Goal: Task Accomplishment & Management: Manage account settings

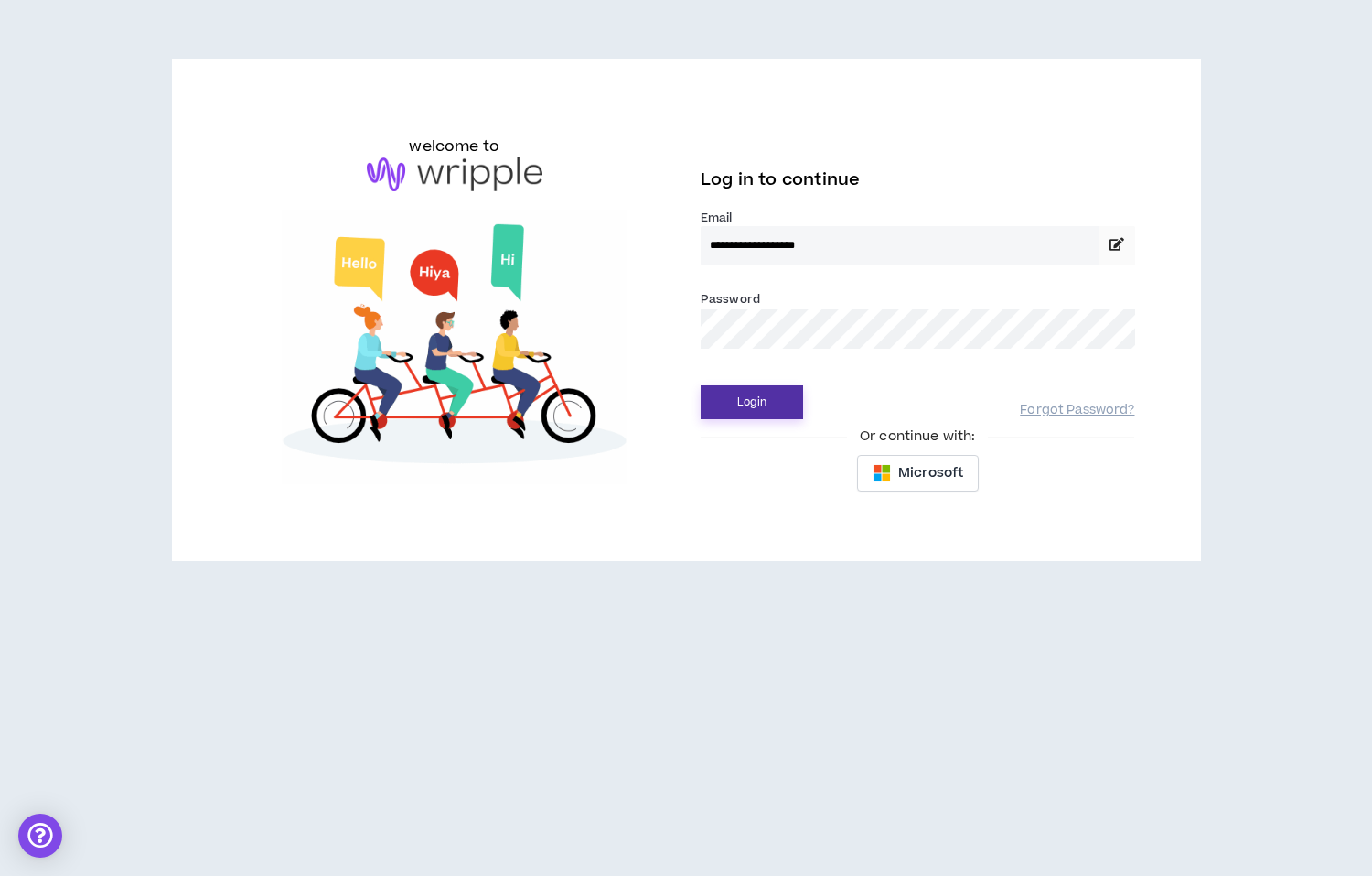
click at [719, 403] on button "Login" at bounding box center [752, 401] width 103 height 34
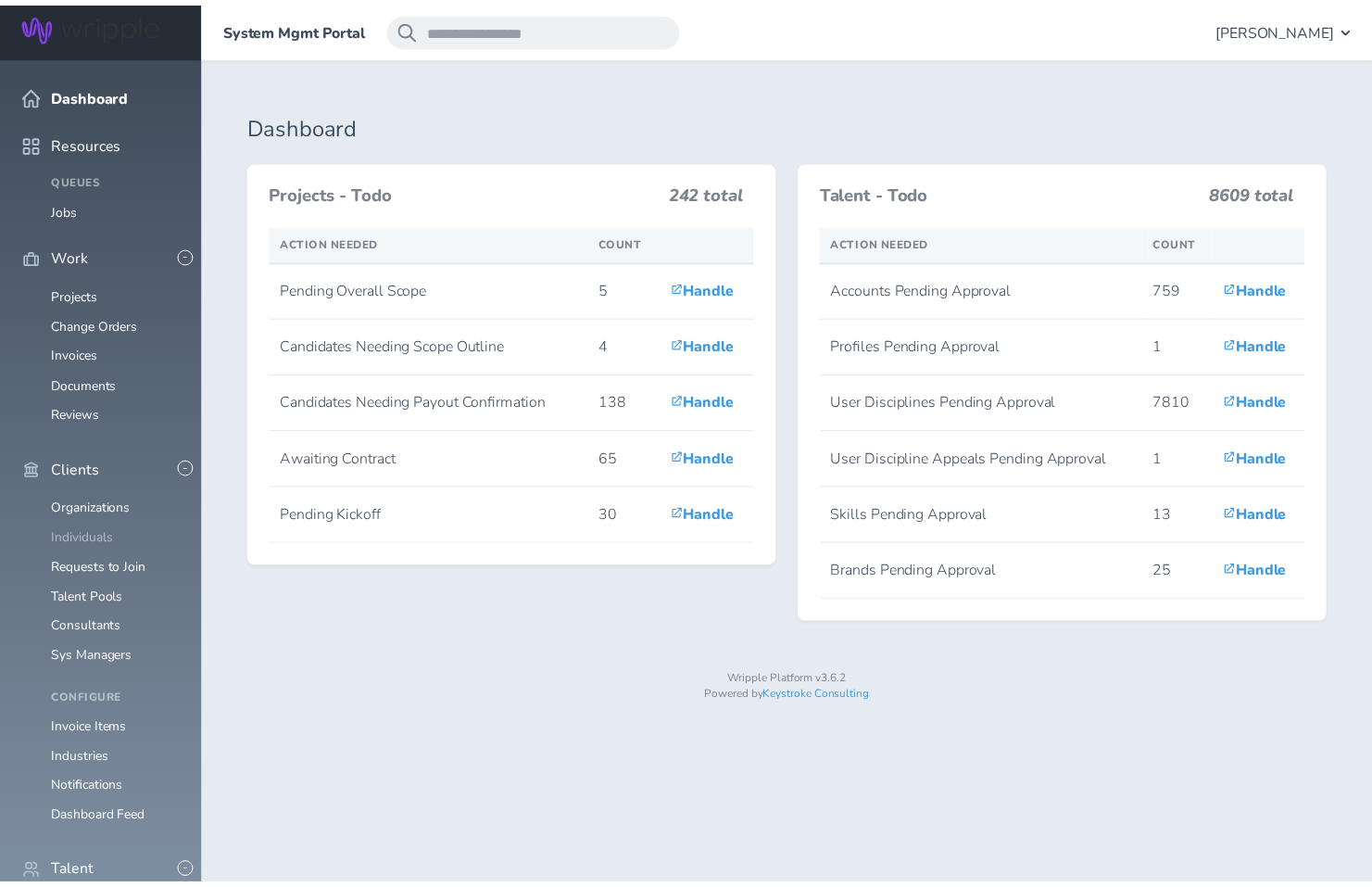
scroll to position [248, 0]
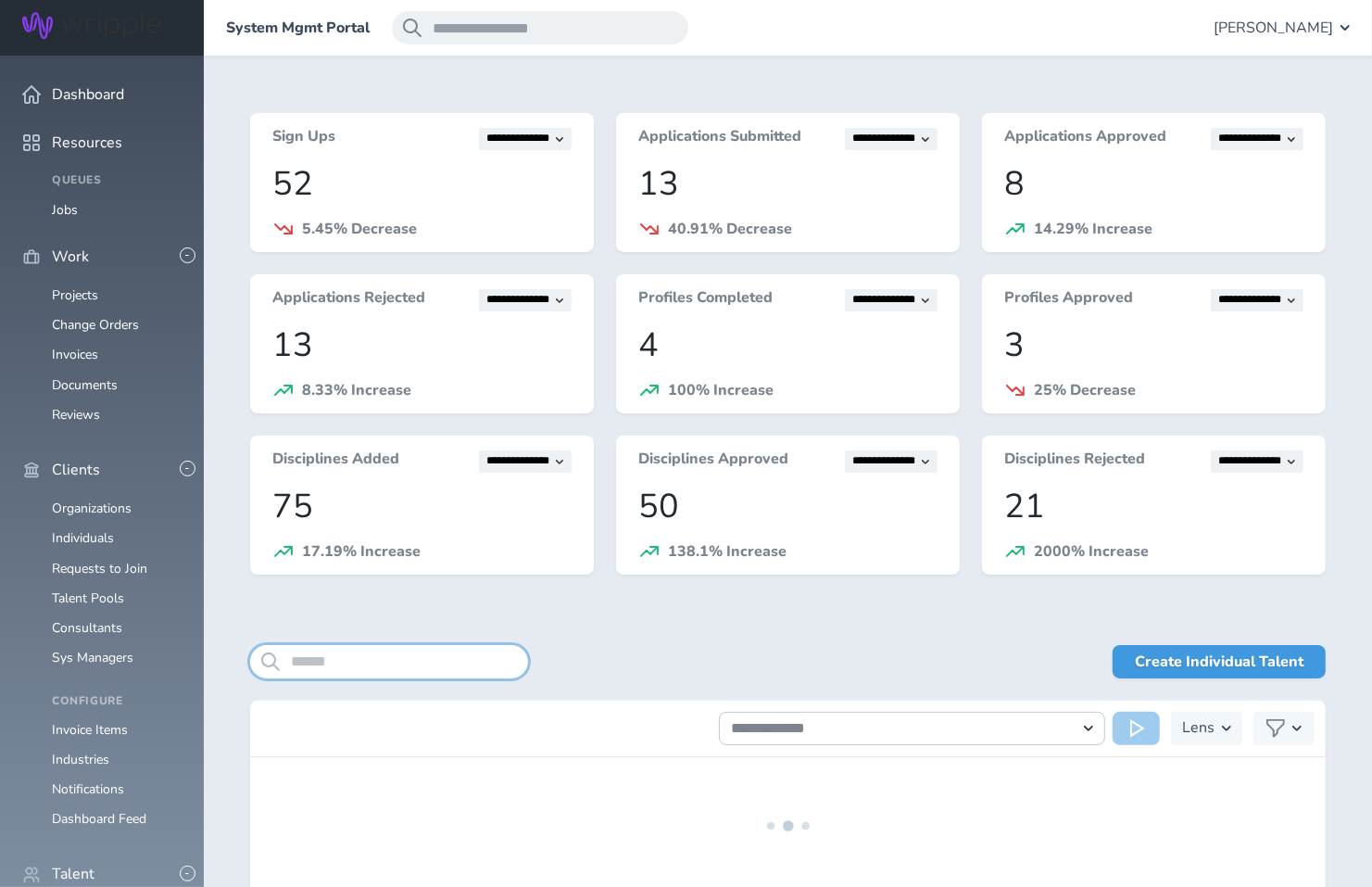
click at [423, 664] on input "search" at bounding box center [389, 662] width 278 height 34
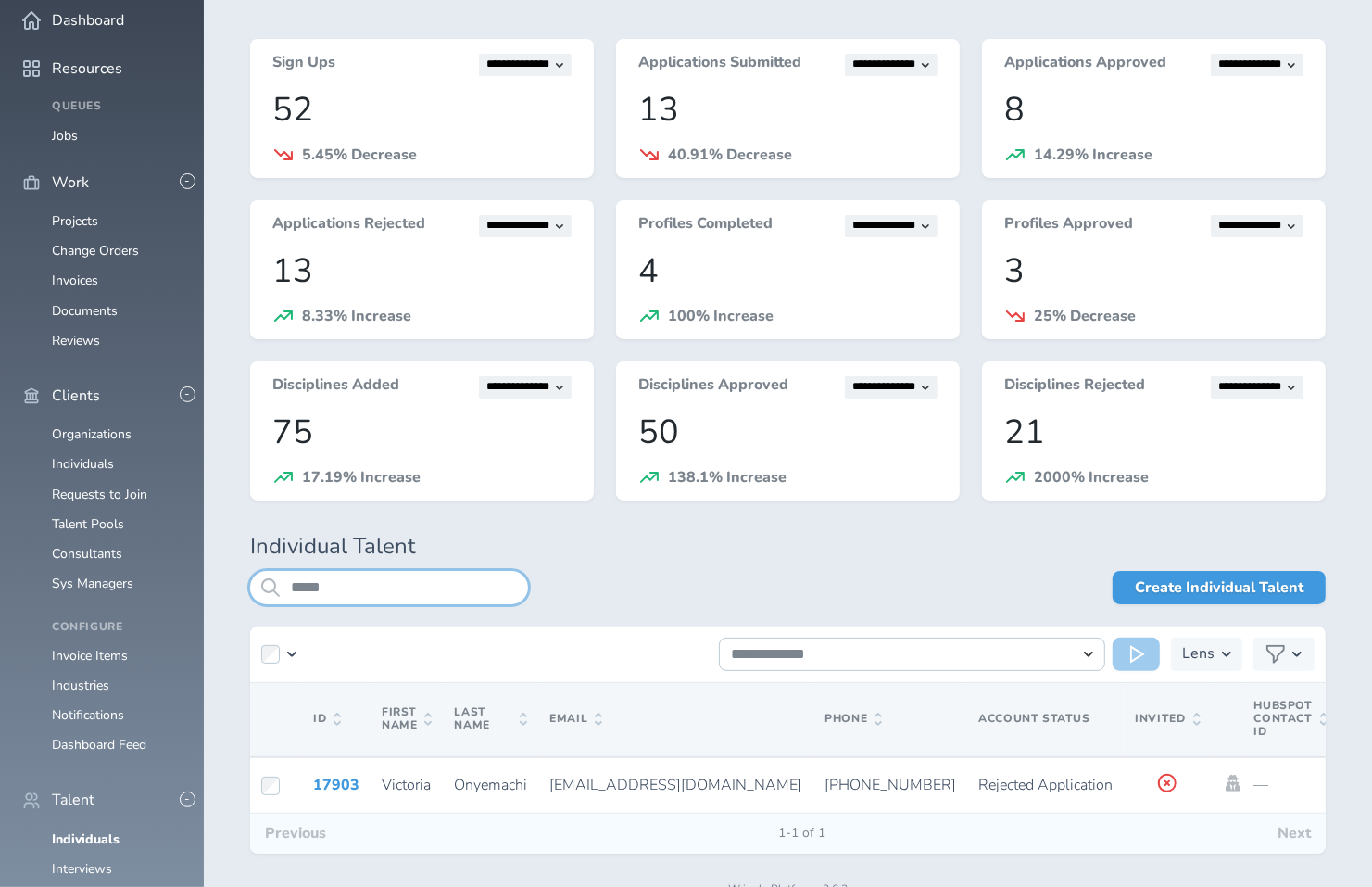
scroll to position [149, 0]
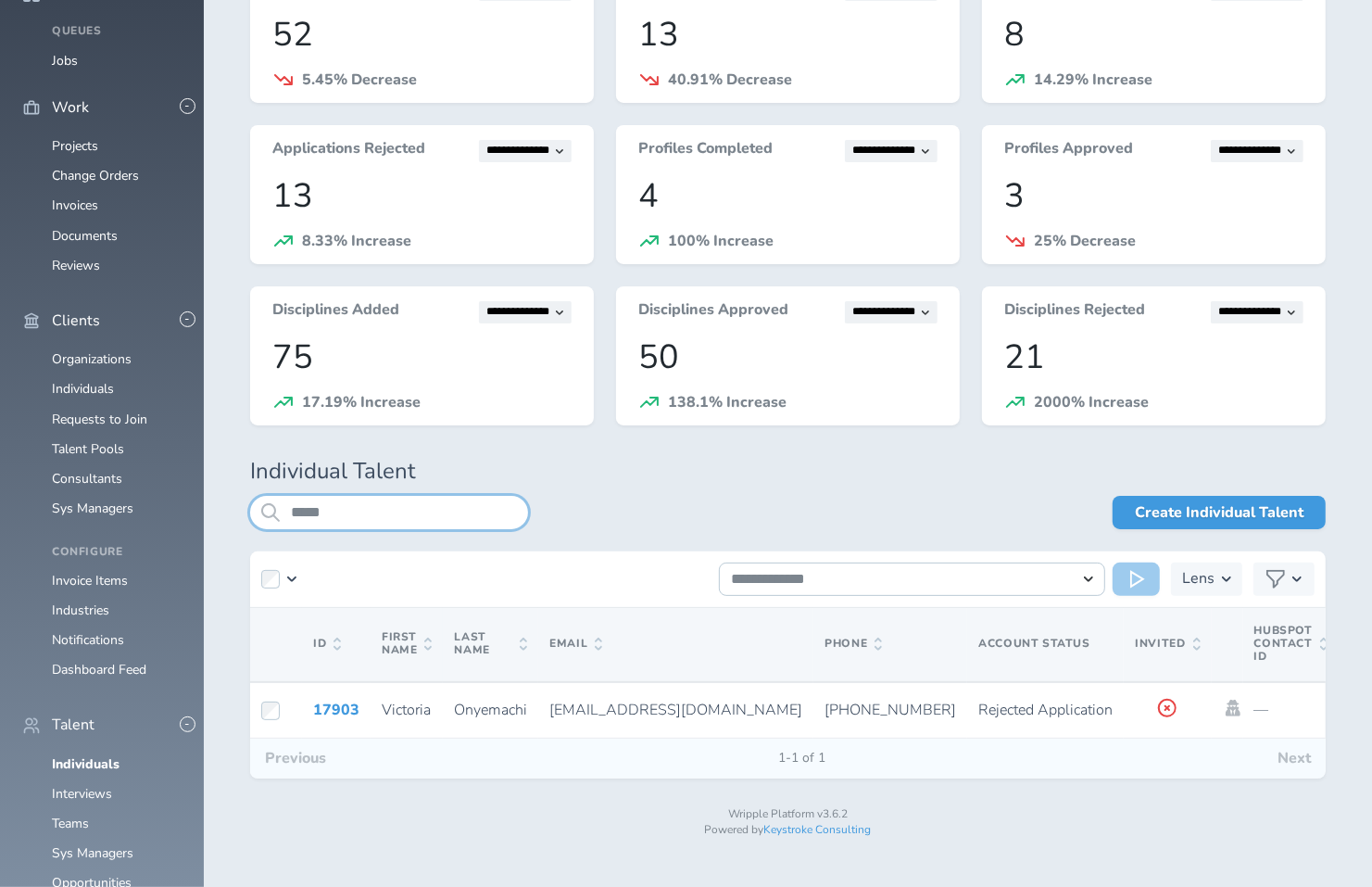
type input "*****"
click at [100, 350] on link "Organizations" at bounding box center [91, 359] width 80 height 18
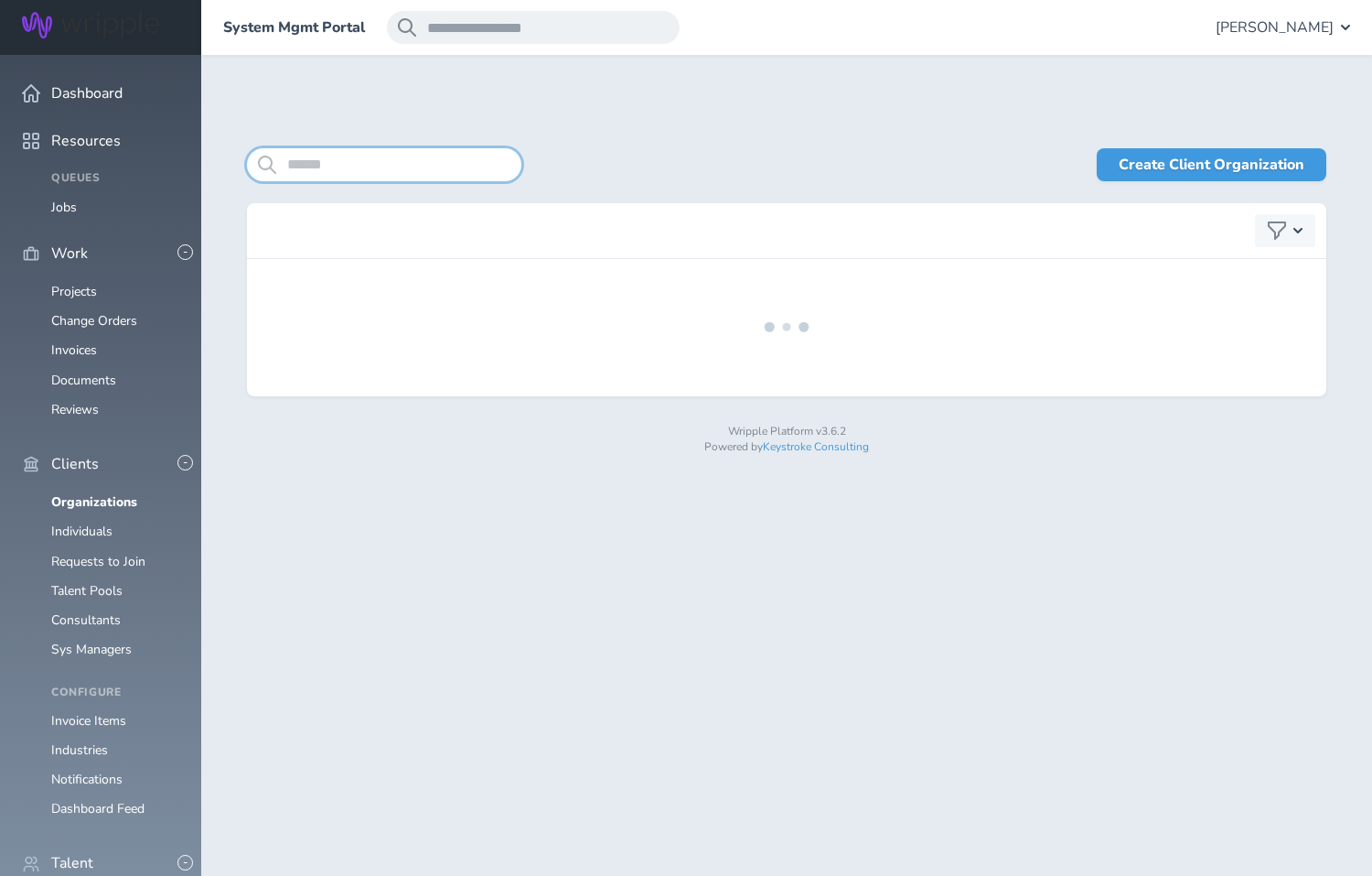
click at [412, 155] on input "search" at bounding box center [384, 165] width 274 height 33
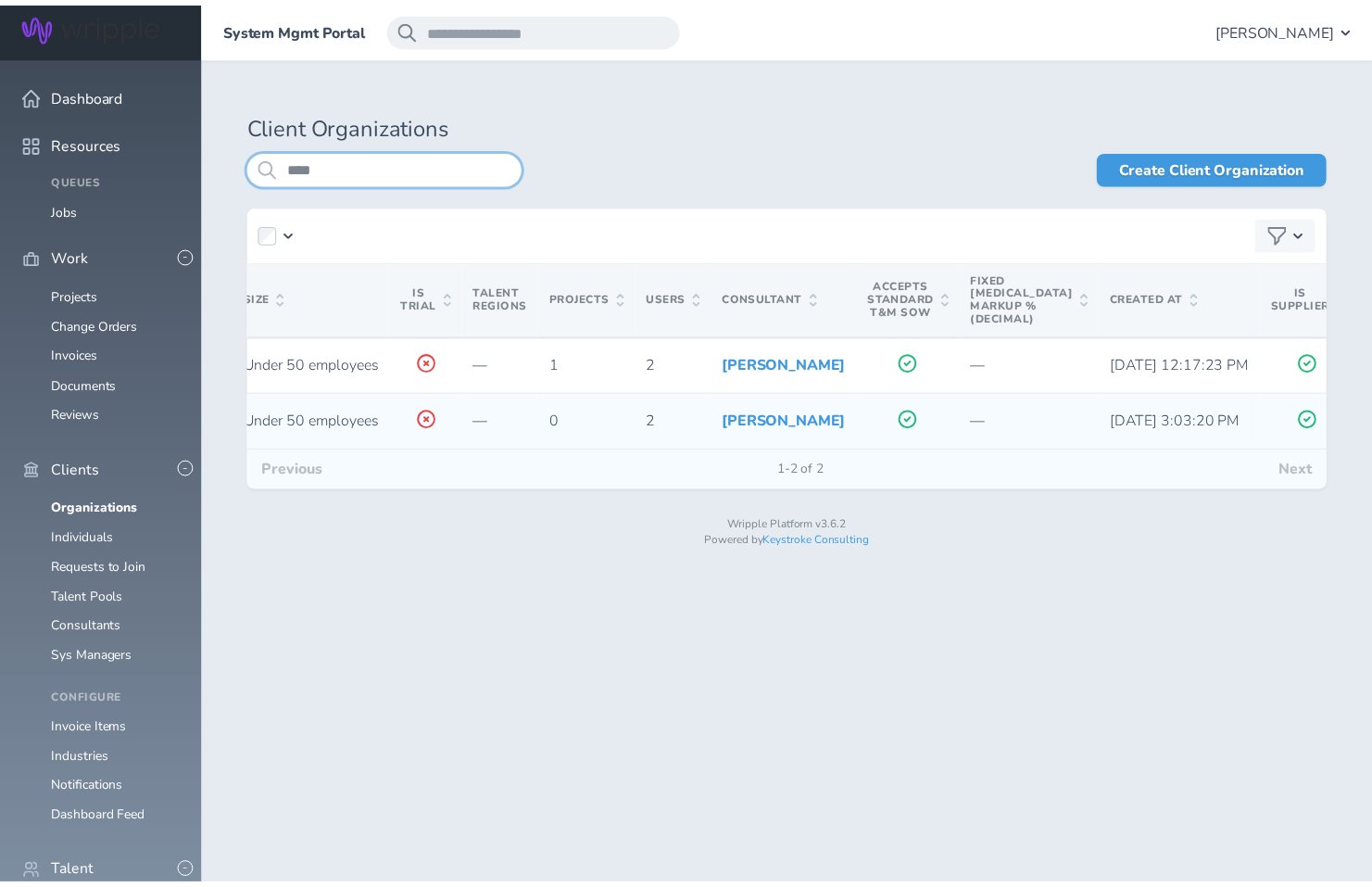
scroll to position [0, 902]
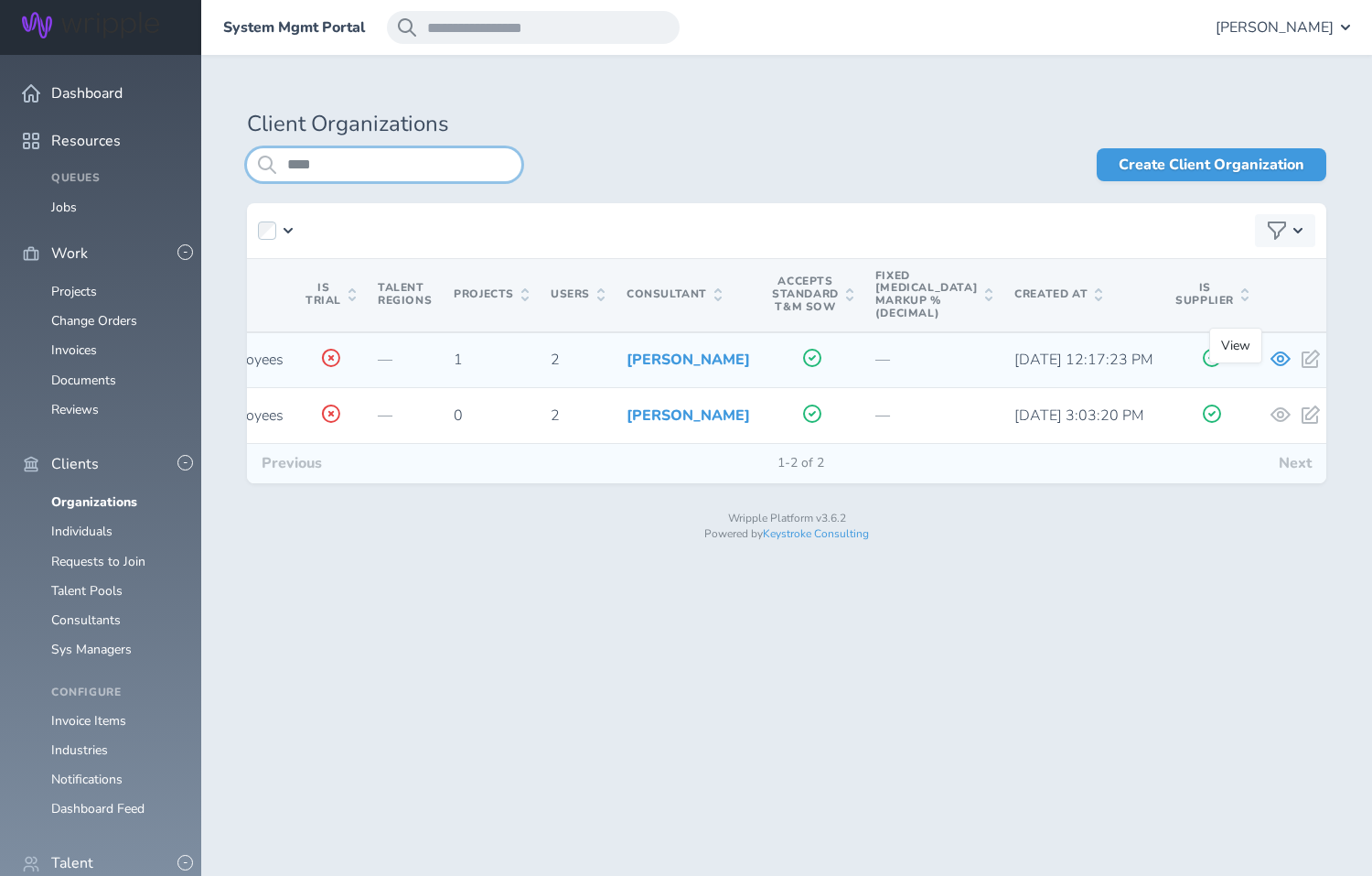
type input "****"
click at [1270, 366] on icon at bounding box center [1280, 358] width 21 height 15
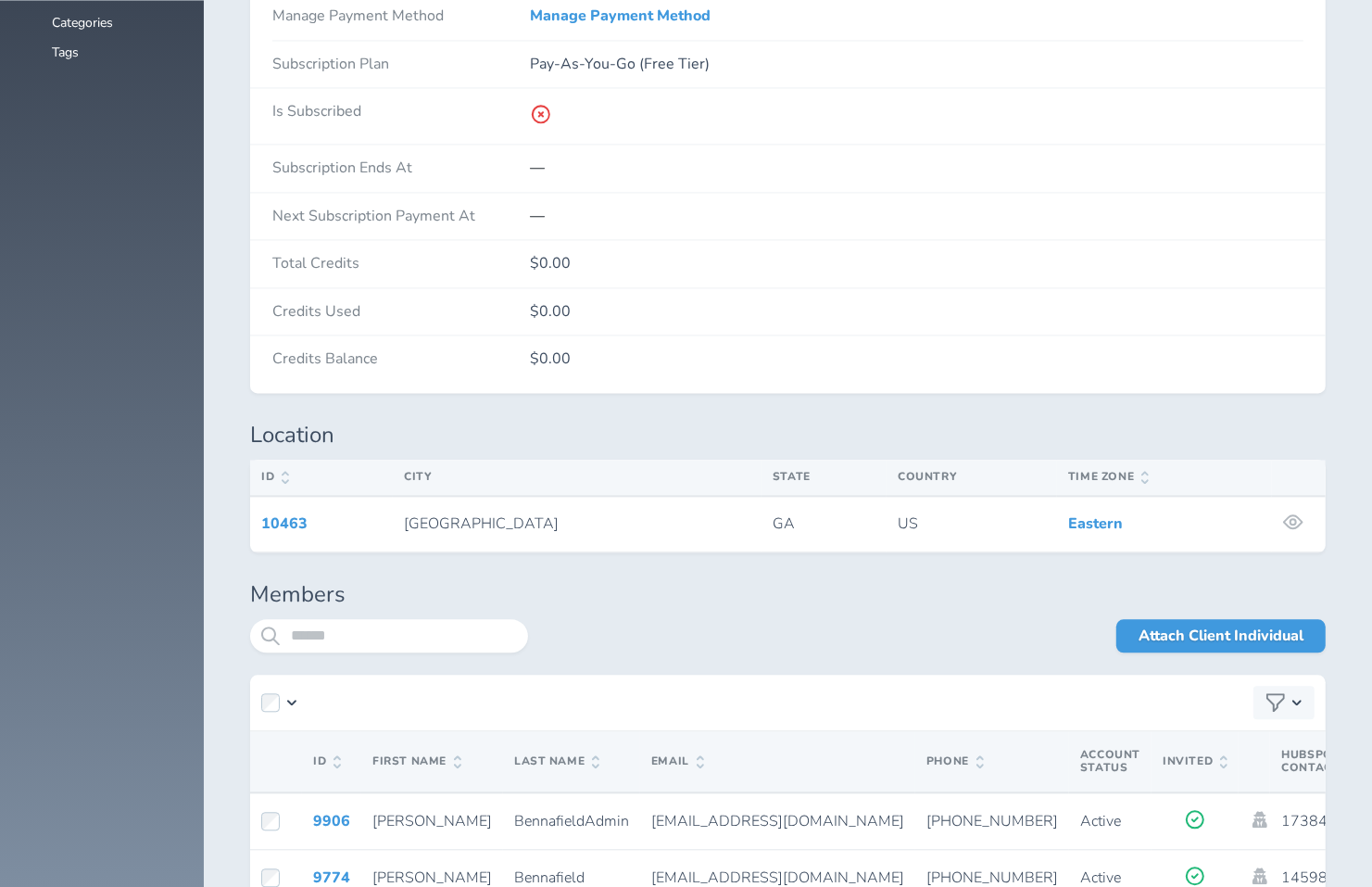
scroll to position [3131, 0]
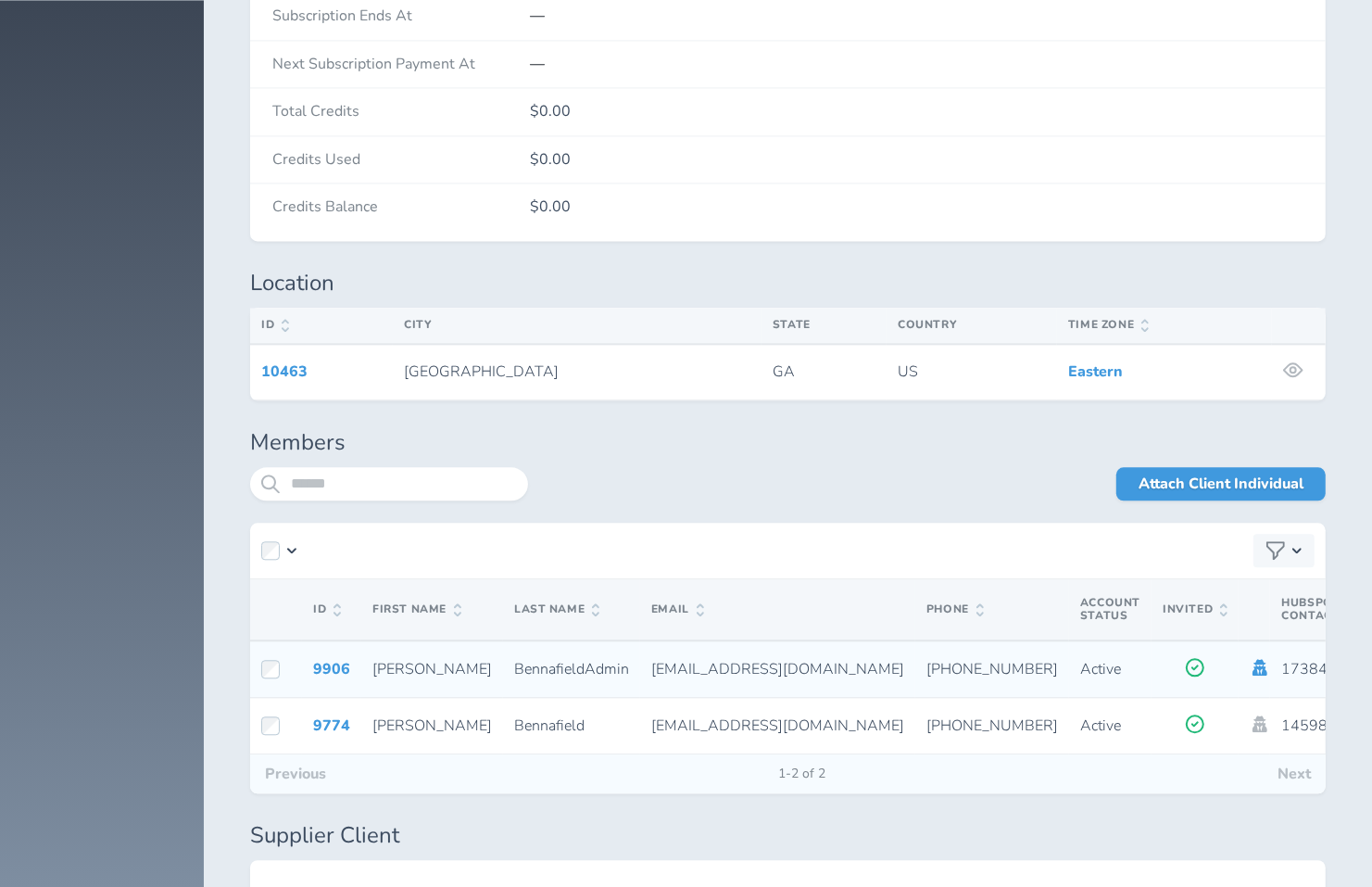
click at [1250, 659] on icon at bounding box center [1260, 666] width 21 height 17
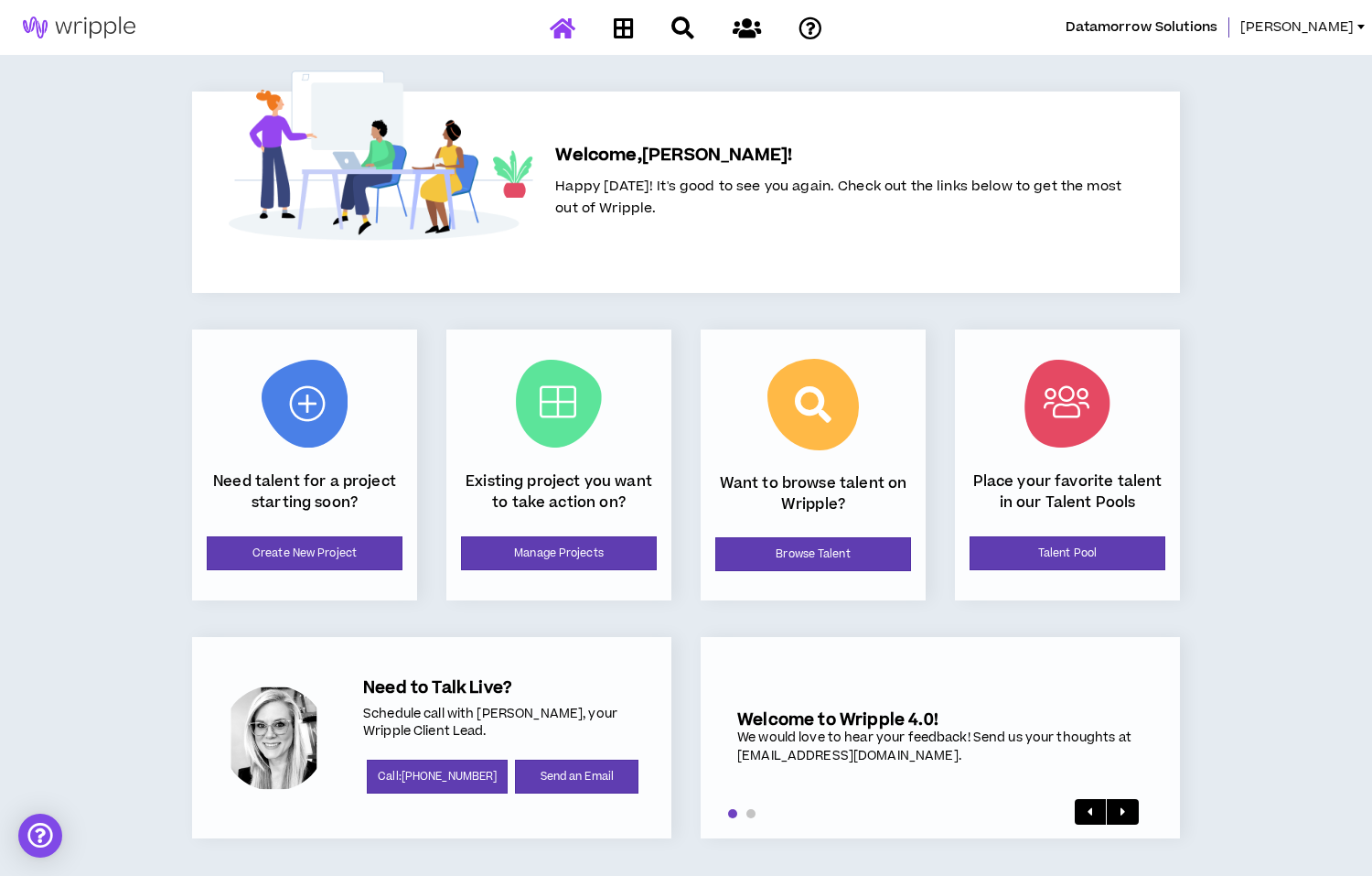
click at [1347, 27] on span "[PERSON_NAME]" at bounding box center [1297, 27] width 113 height 21
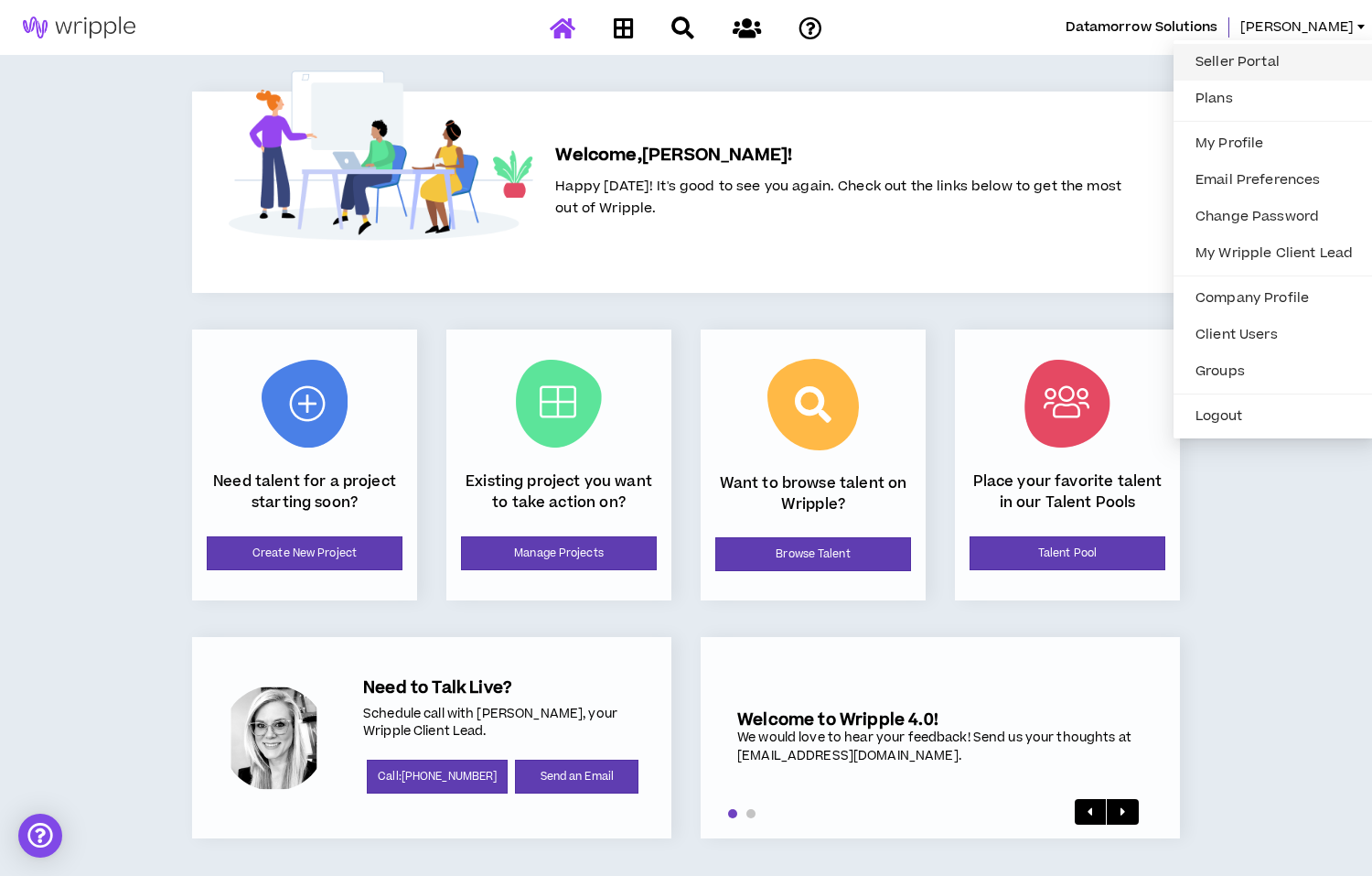
click at [1279, 55] on link "Seller Portal" at bounding box center [1274, 63] width 180 height 27
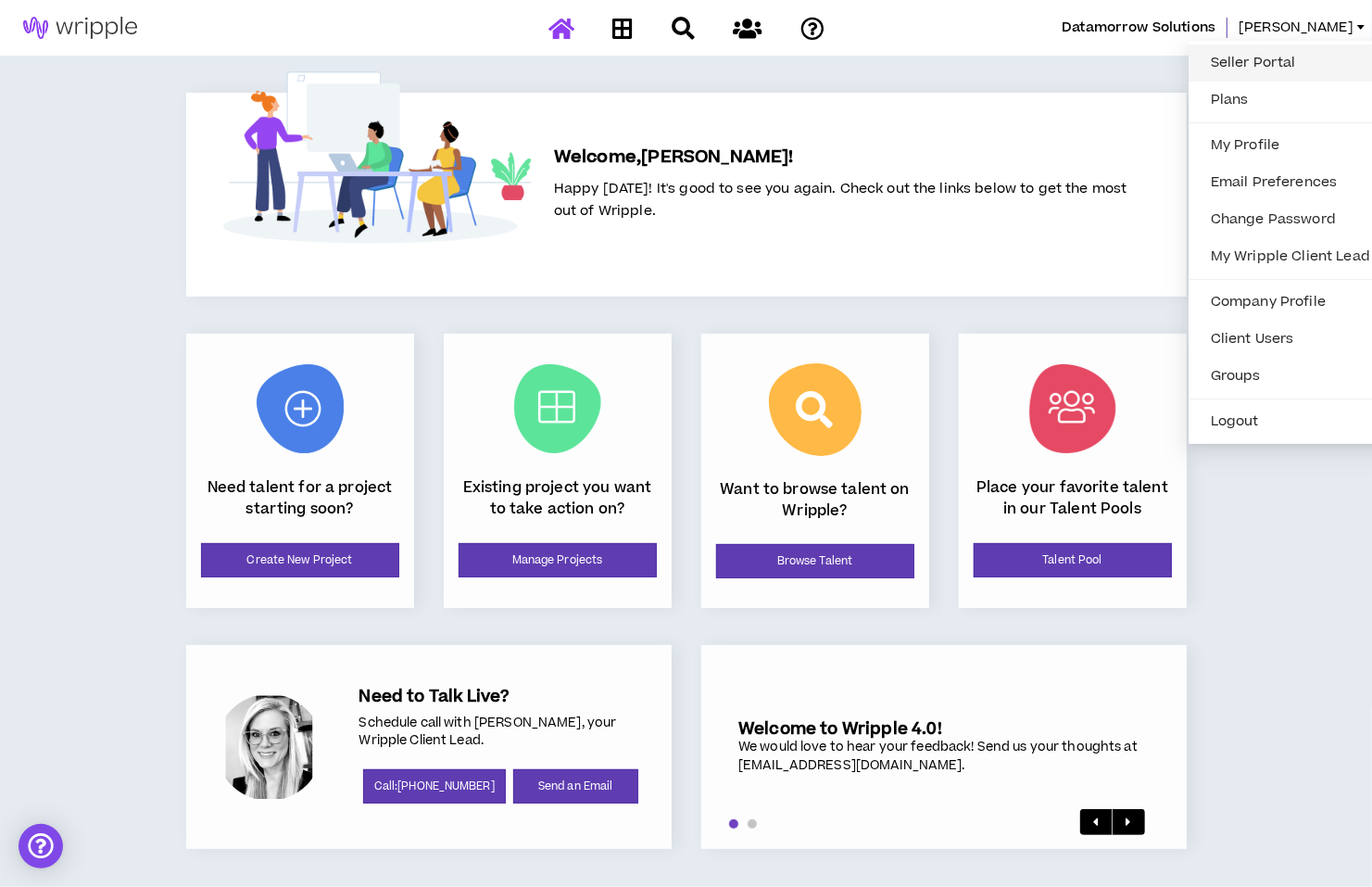
select select "*"
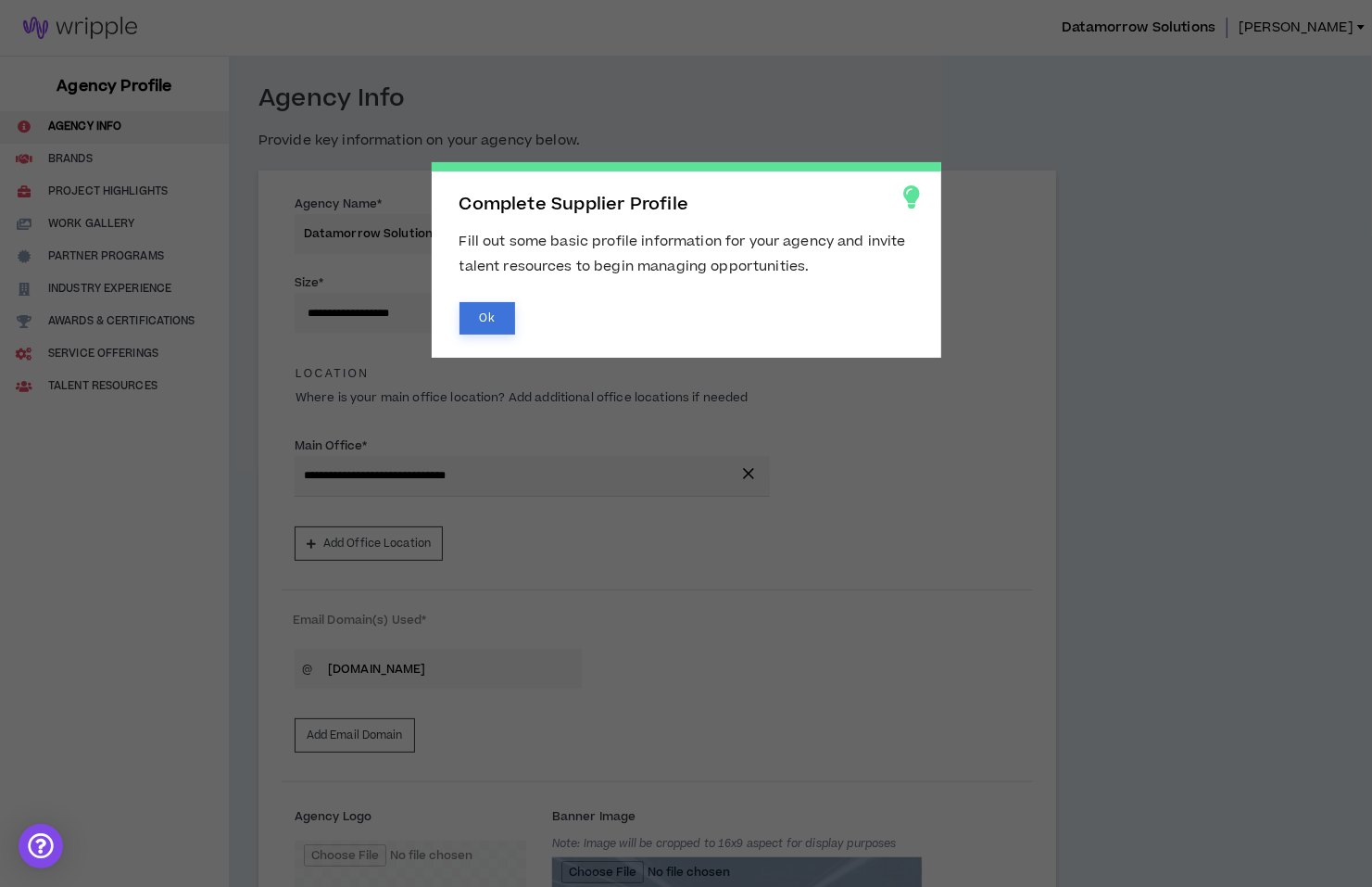
click at [501, 319] on button "Ok" at bounding box center [488, 317] width 55 height 33
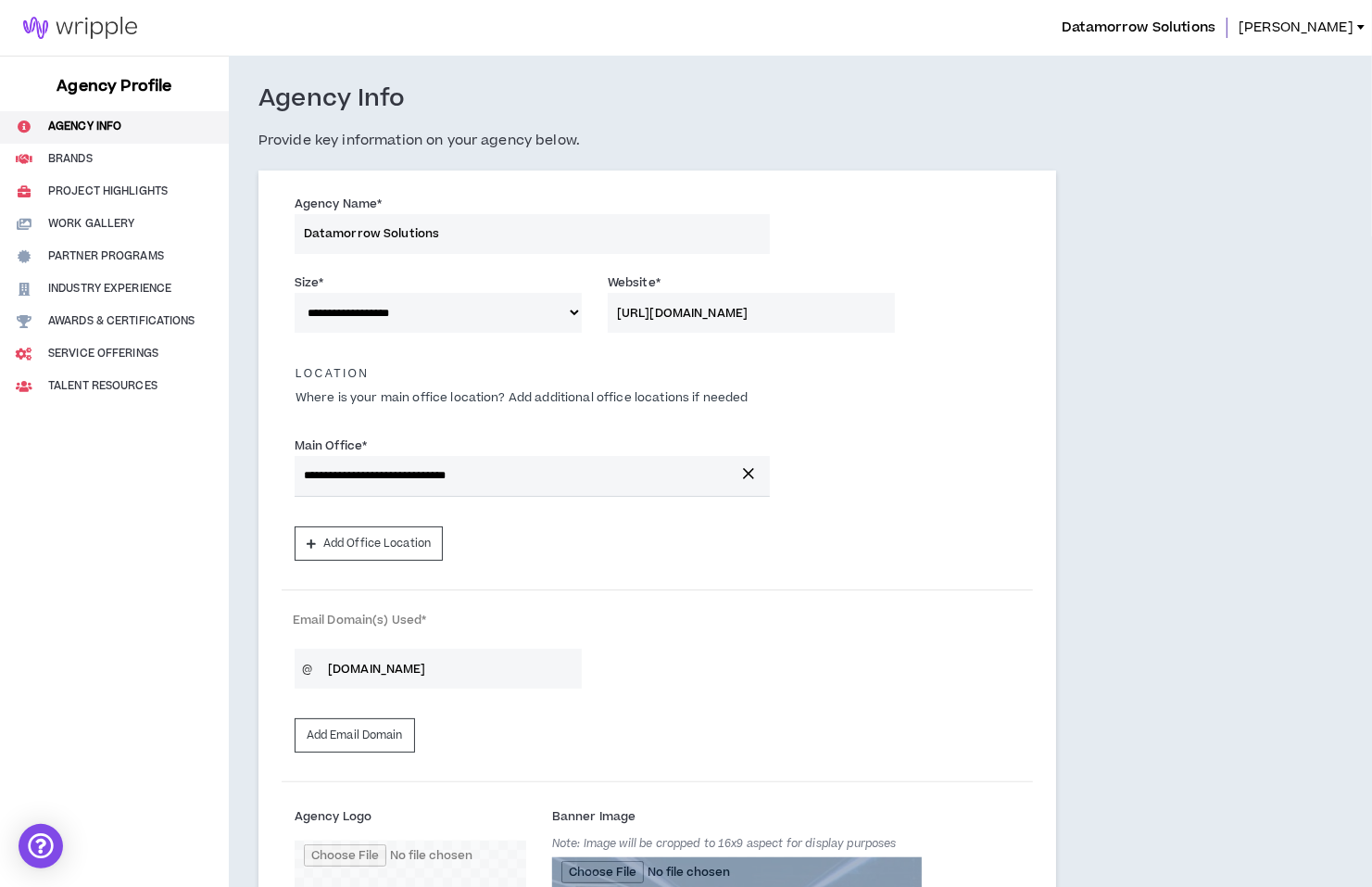
click at [117, 18] on img at bounding box center [80, 28] width 160 height 22
select select "*"
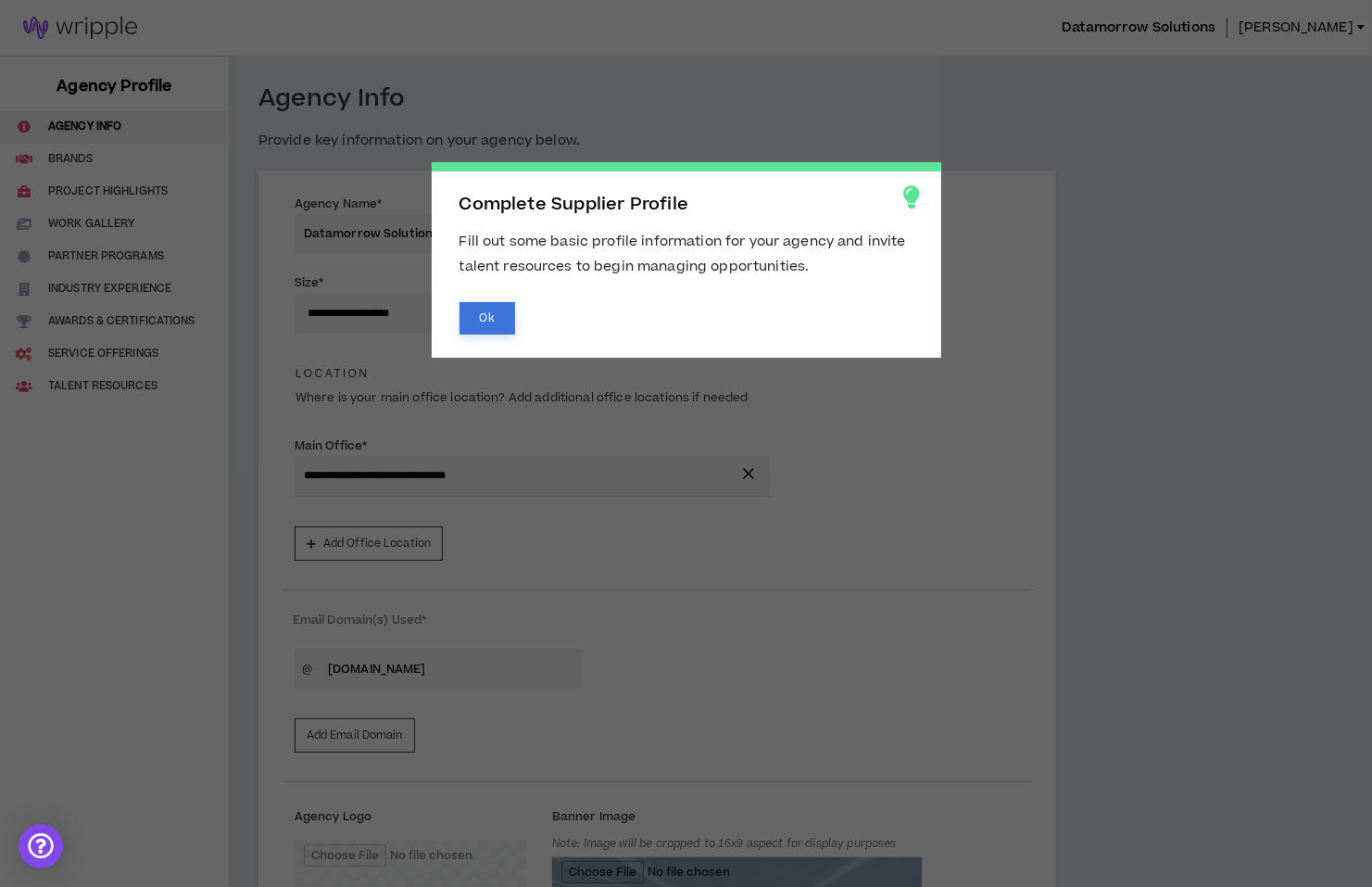
click at [485, 327] on button "Ok" at bounding box center [488, 317] width 55 height 33
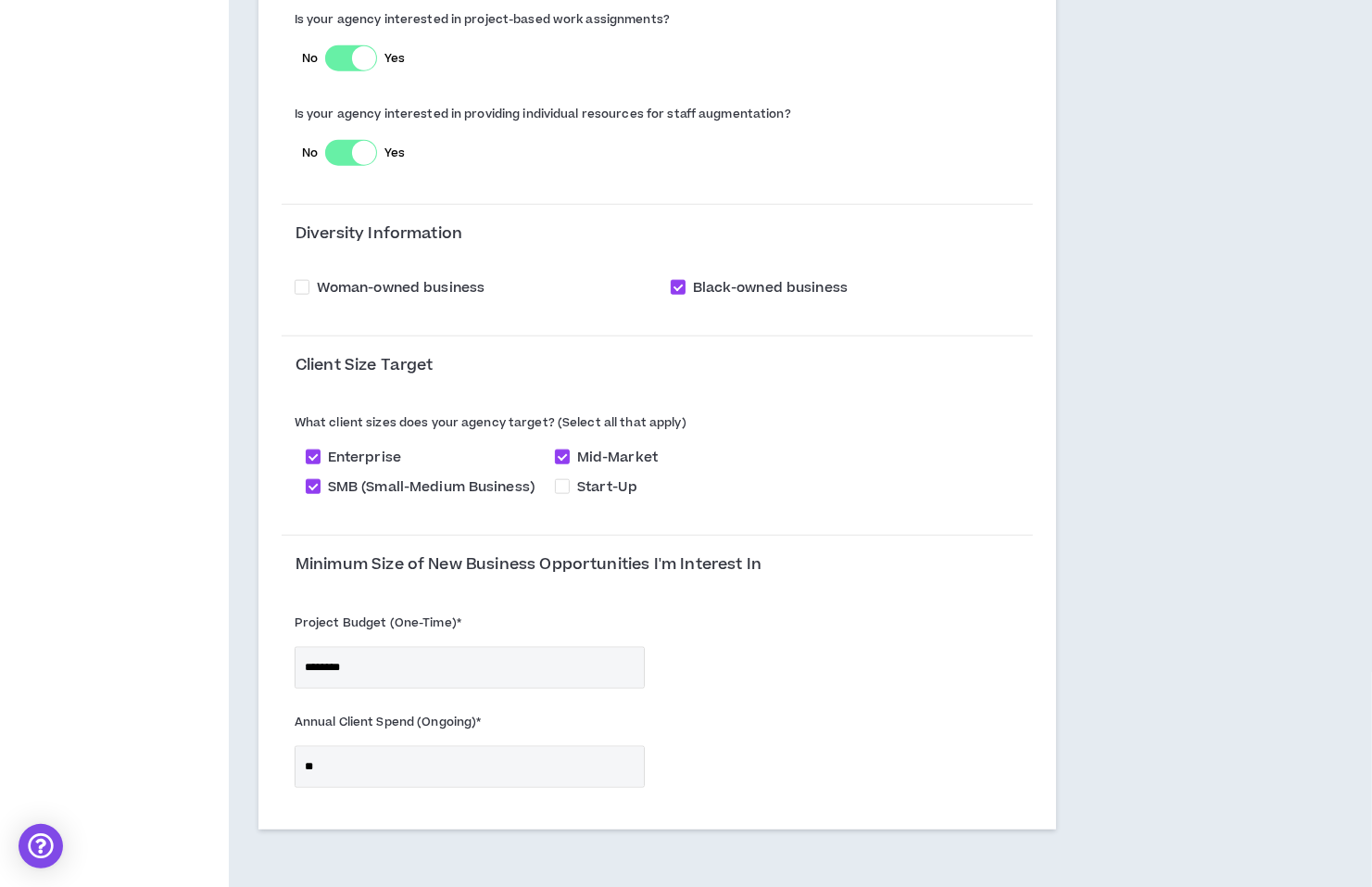
scroll to position [1523, 0]
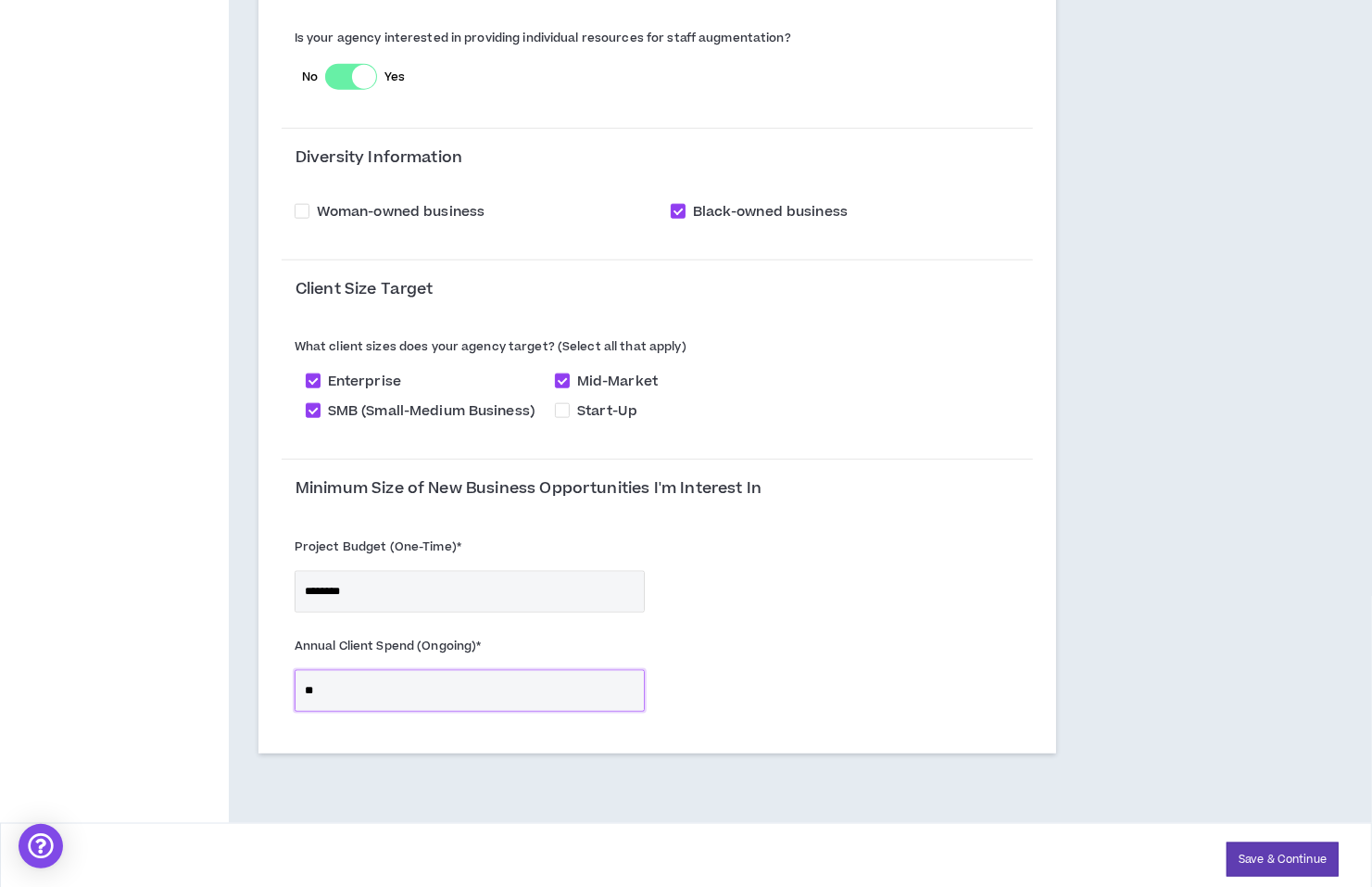
click at [452, 679] on input "*" at bounding box center [470, 690] width 348 height 40
type input "********"
click at [1260, 851] on button "Save & Continue" at bounding box center [1282, 859] width 112 height 35
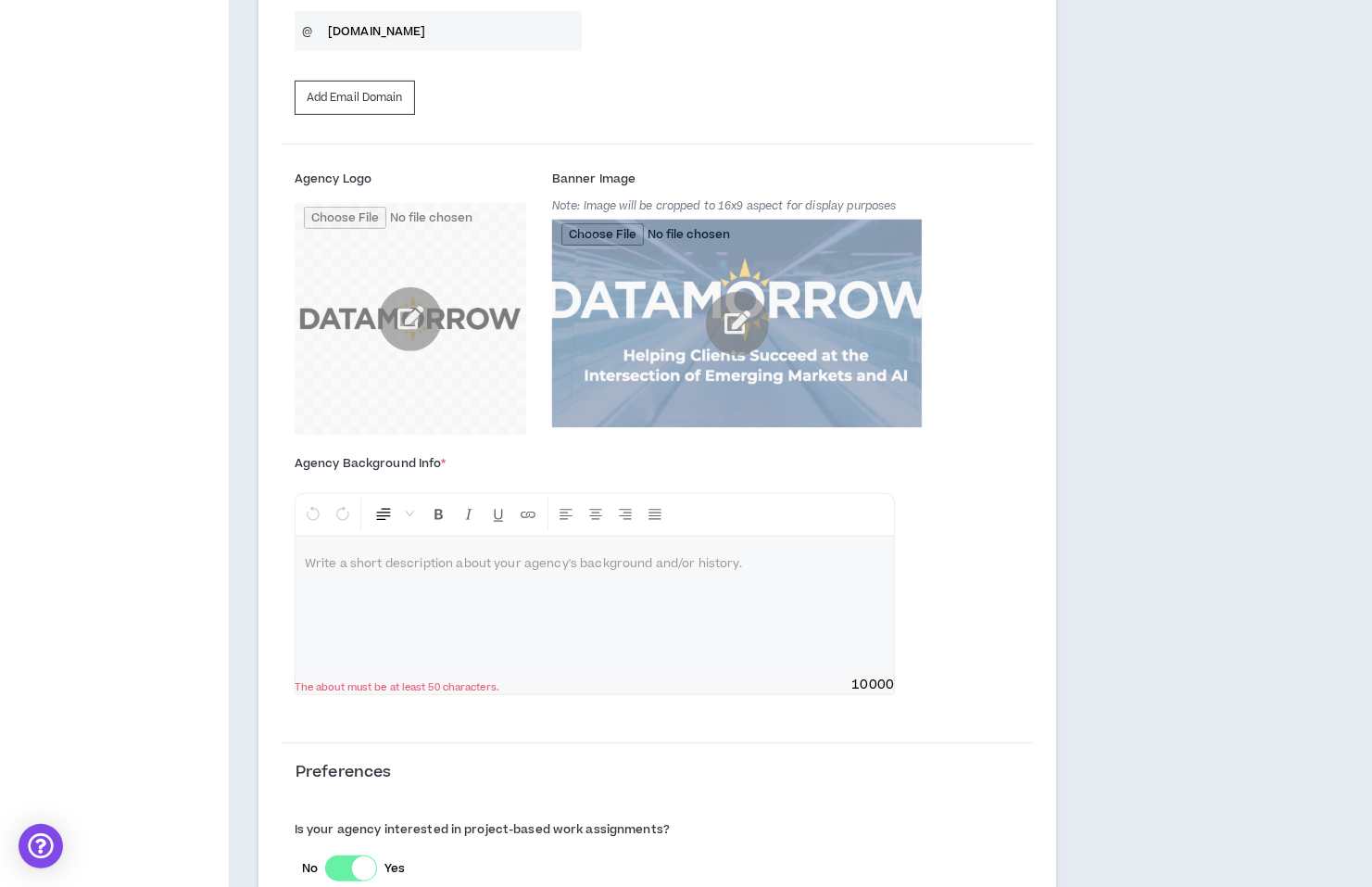
scroll to position [843, 0]
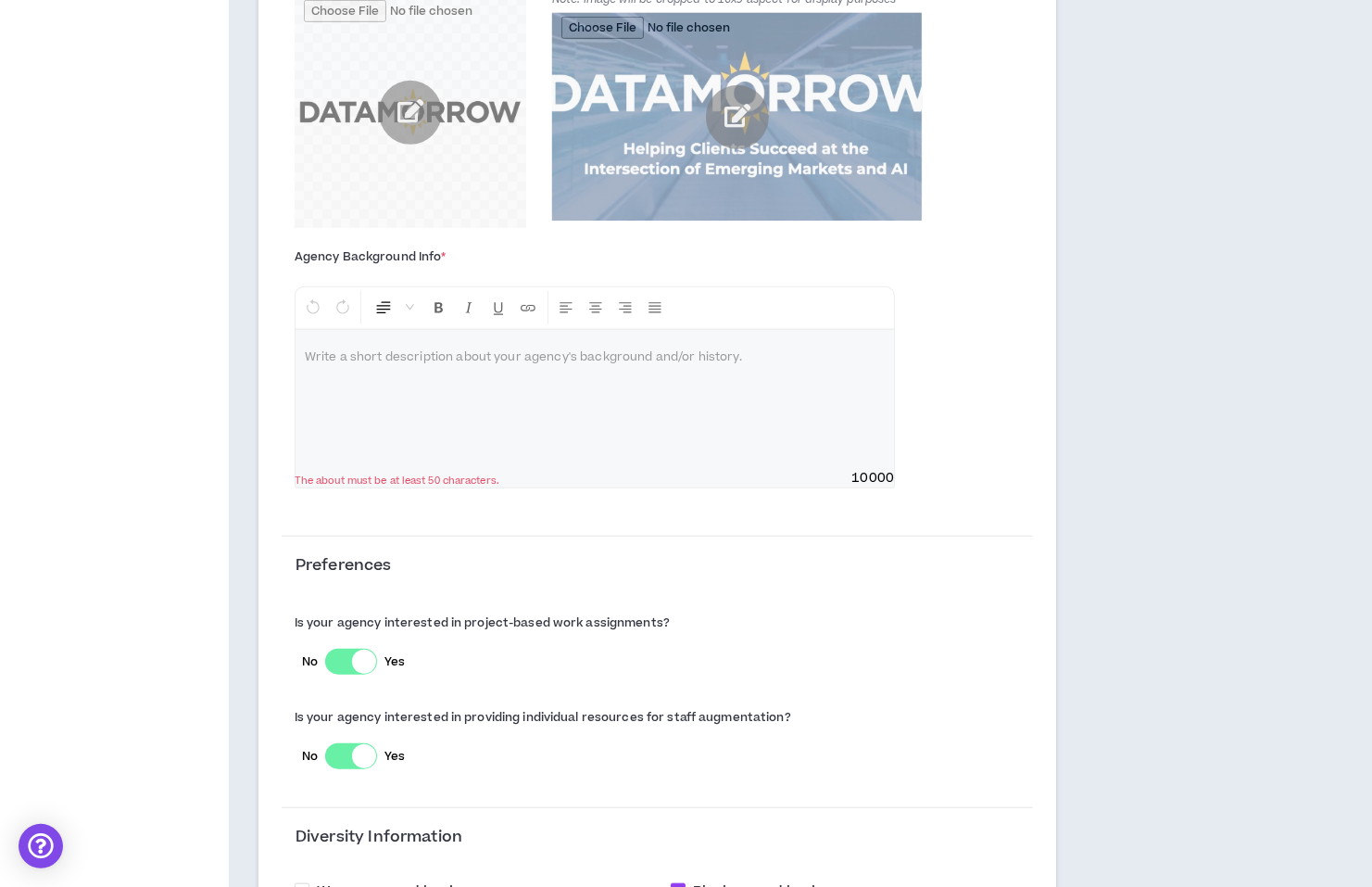
click at [548, 390] on div at bounding box center [595, 399] width 598 height 139
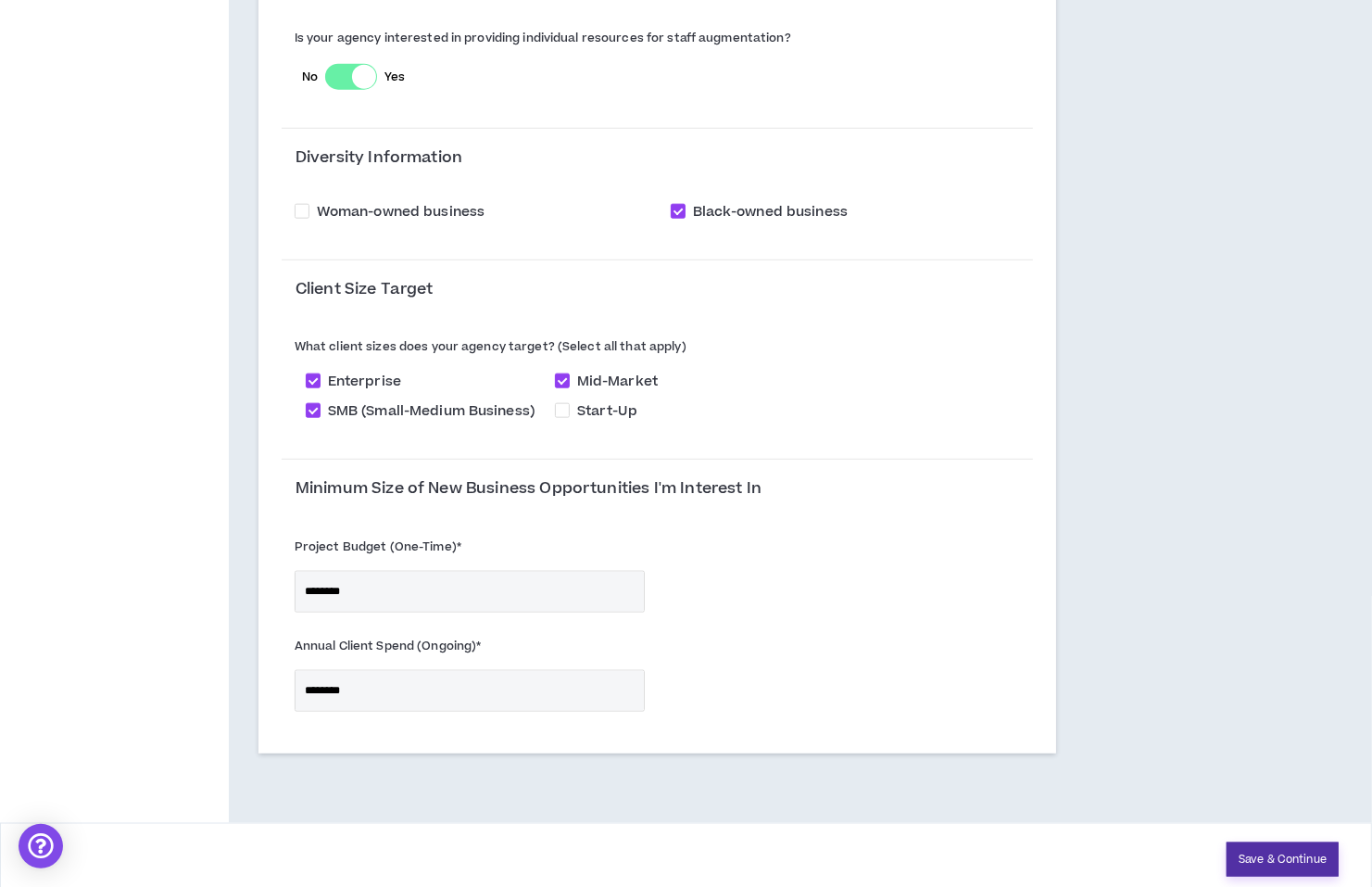
click at [1287, 852] on button "Save & Continue" at bounding box center [1282, 859] width 112 height 35
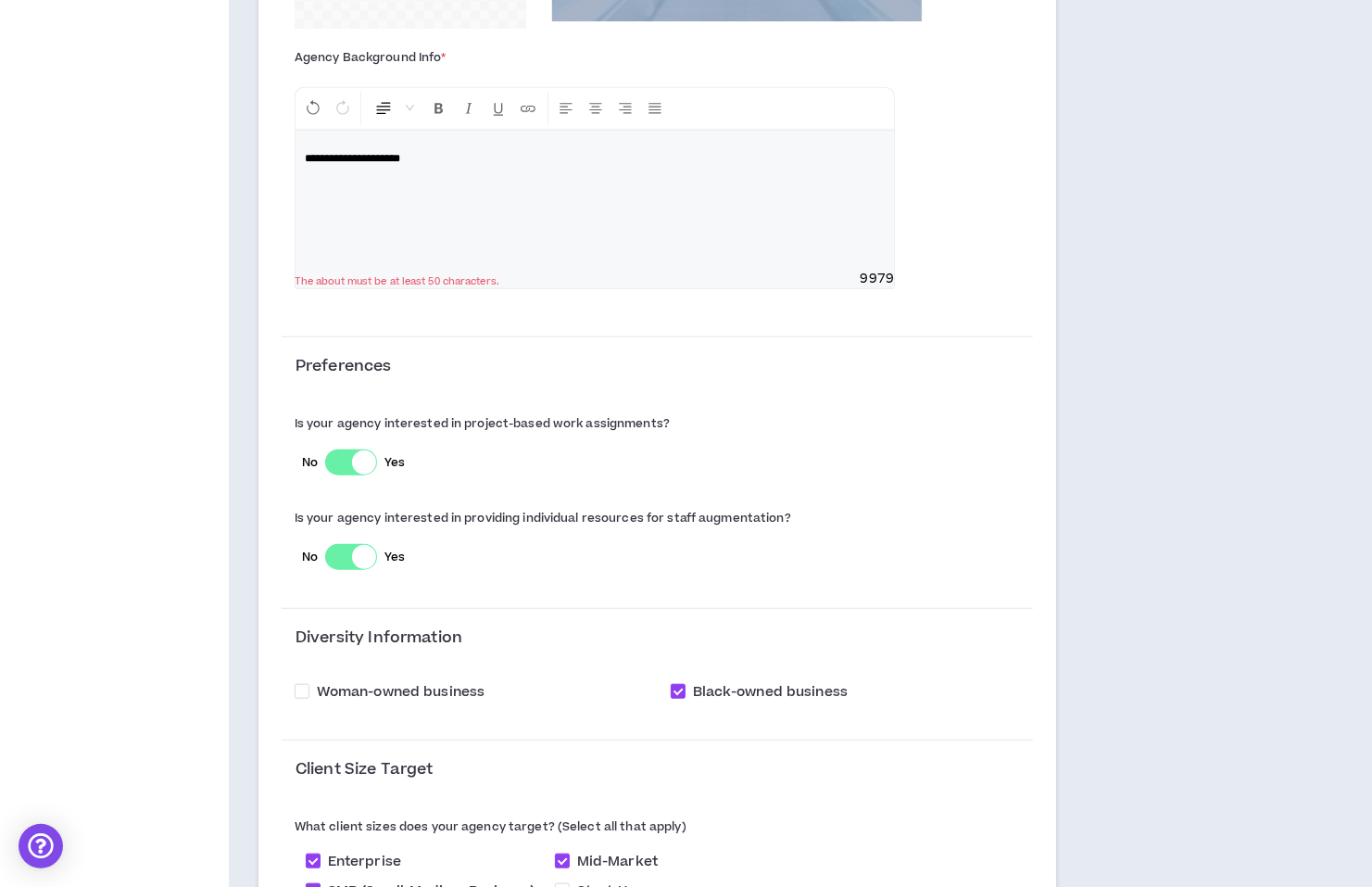
scroll to position [1042, 0]
click at [538, 161] on p "**********" at bounding box center [595, 159] width 580 height 19
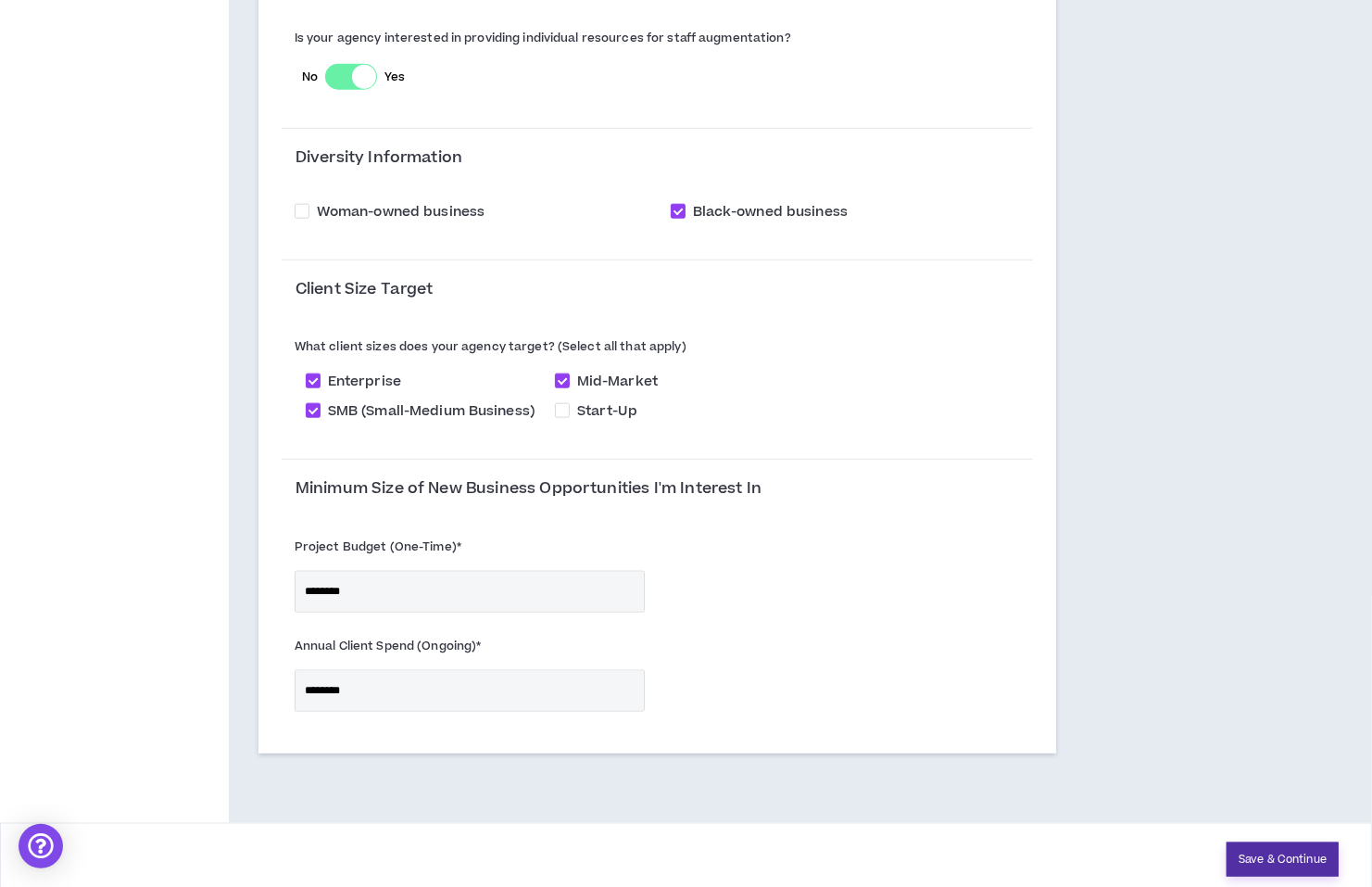
click at [1279, 846] on button "Save & Continue" at bounding box center [1282, 859] width 112 height 35
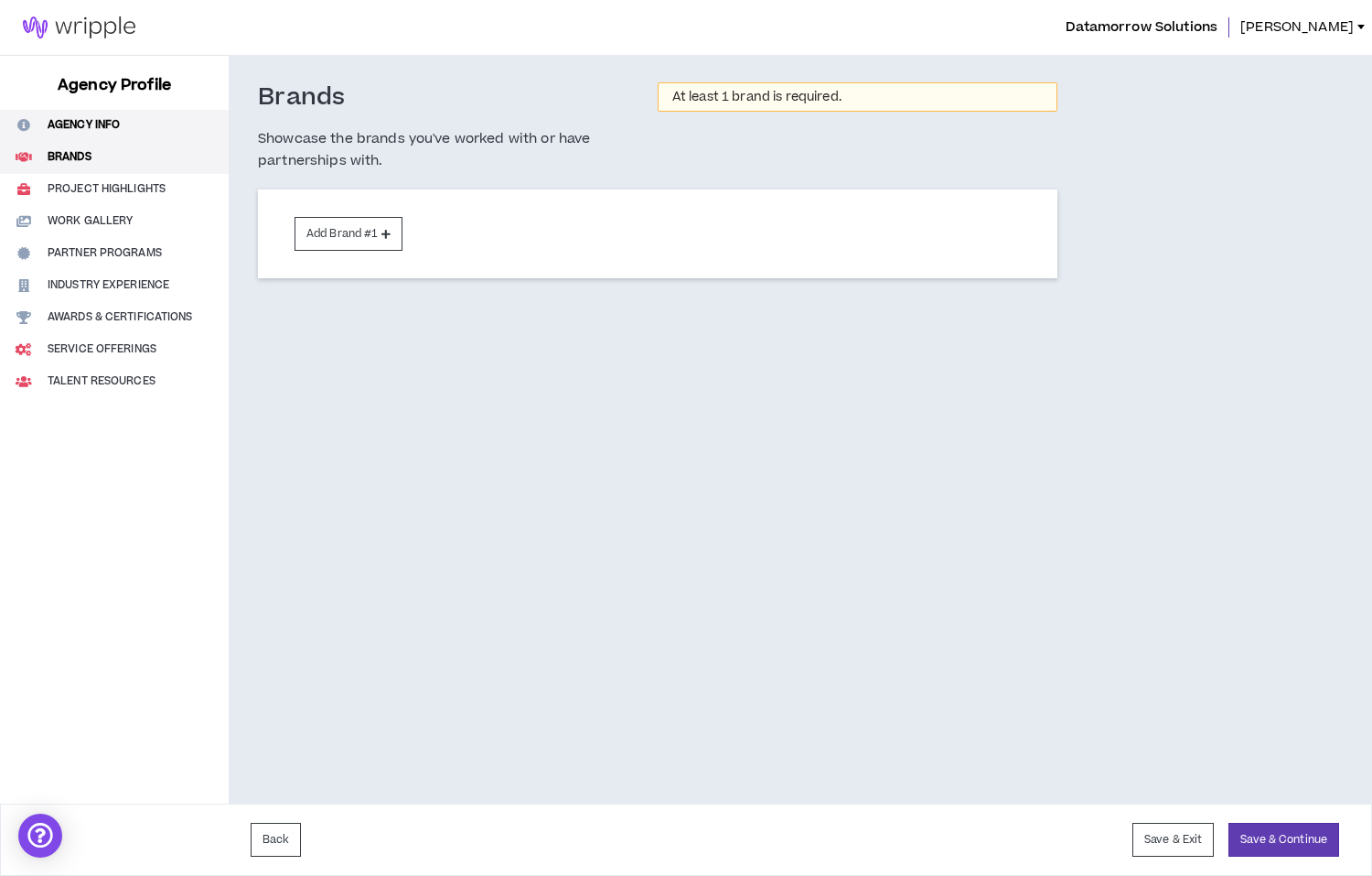
click at [109, 123] on button "Agency Info" at bounding box center [114, 125] width 229 height 32
select select "*"
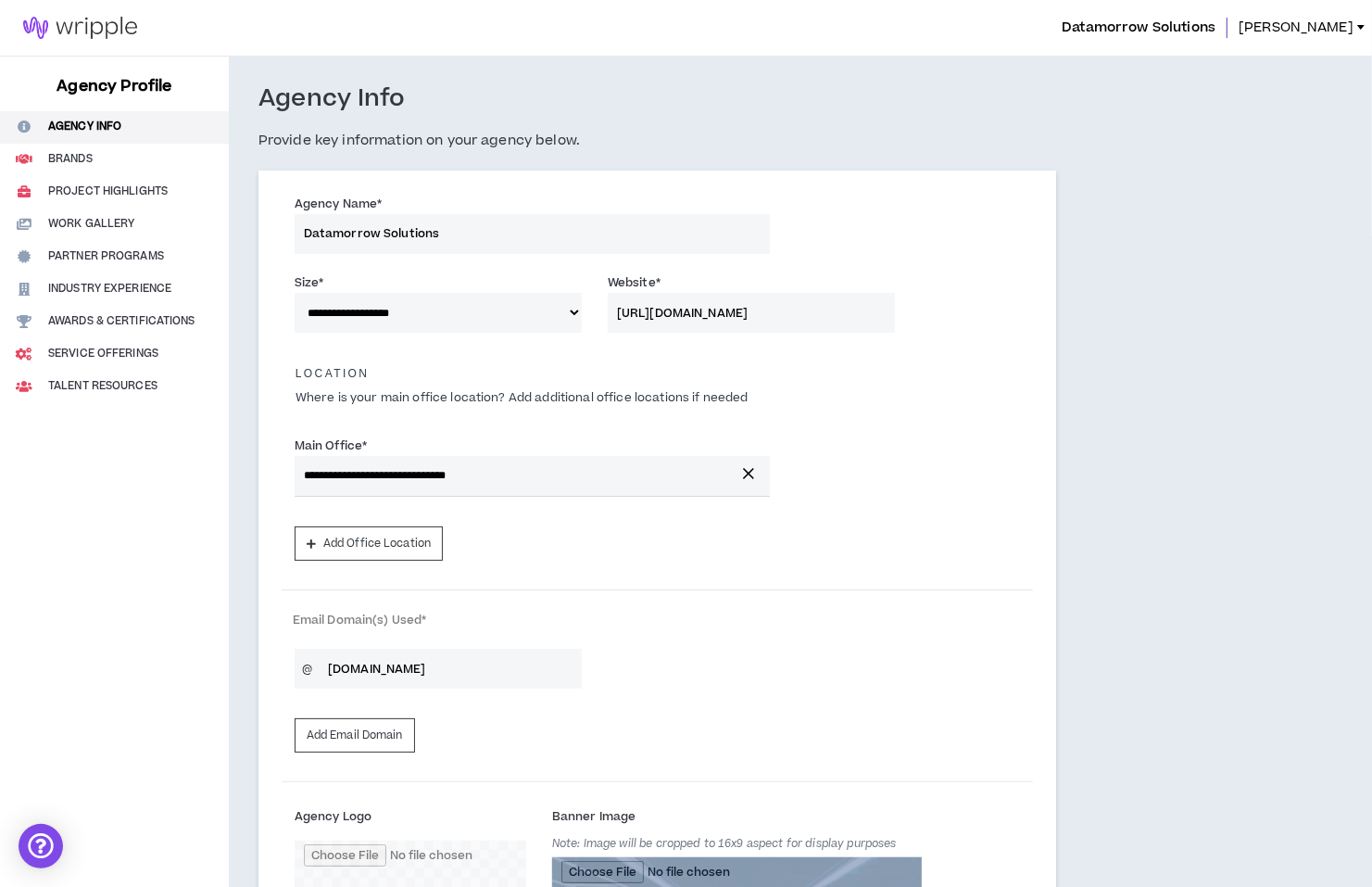
click at [98, 29] on img at bounding box center [80, 28] width 160 height 22
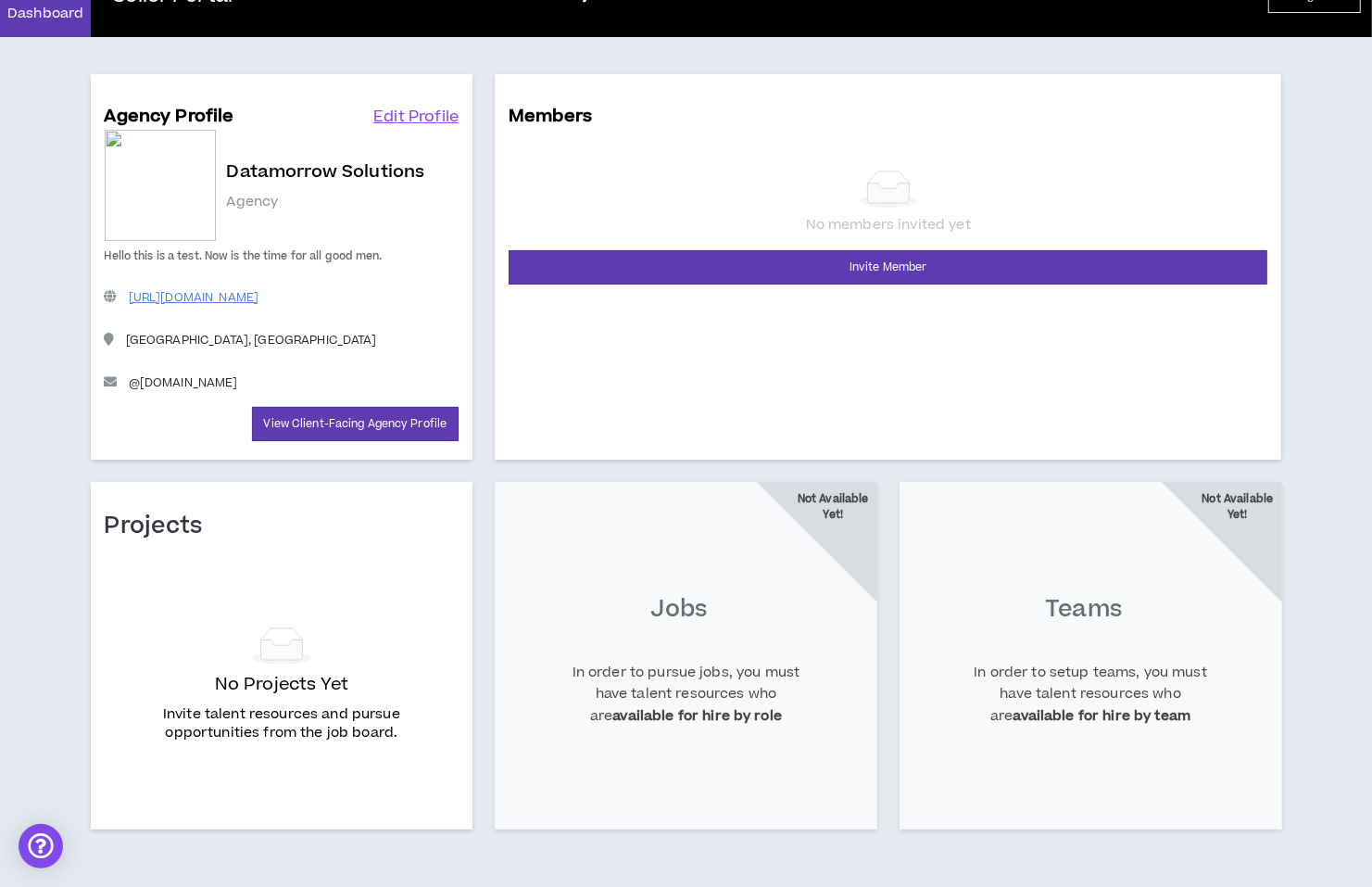
scroll to position [74, 0]
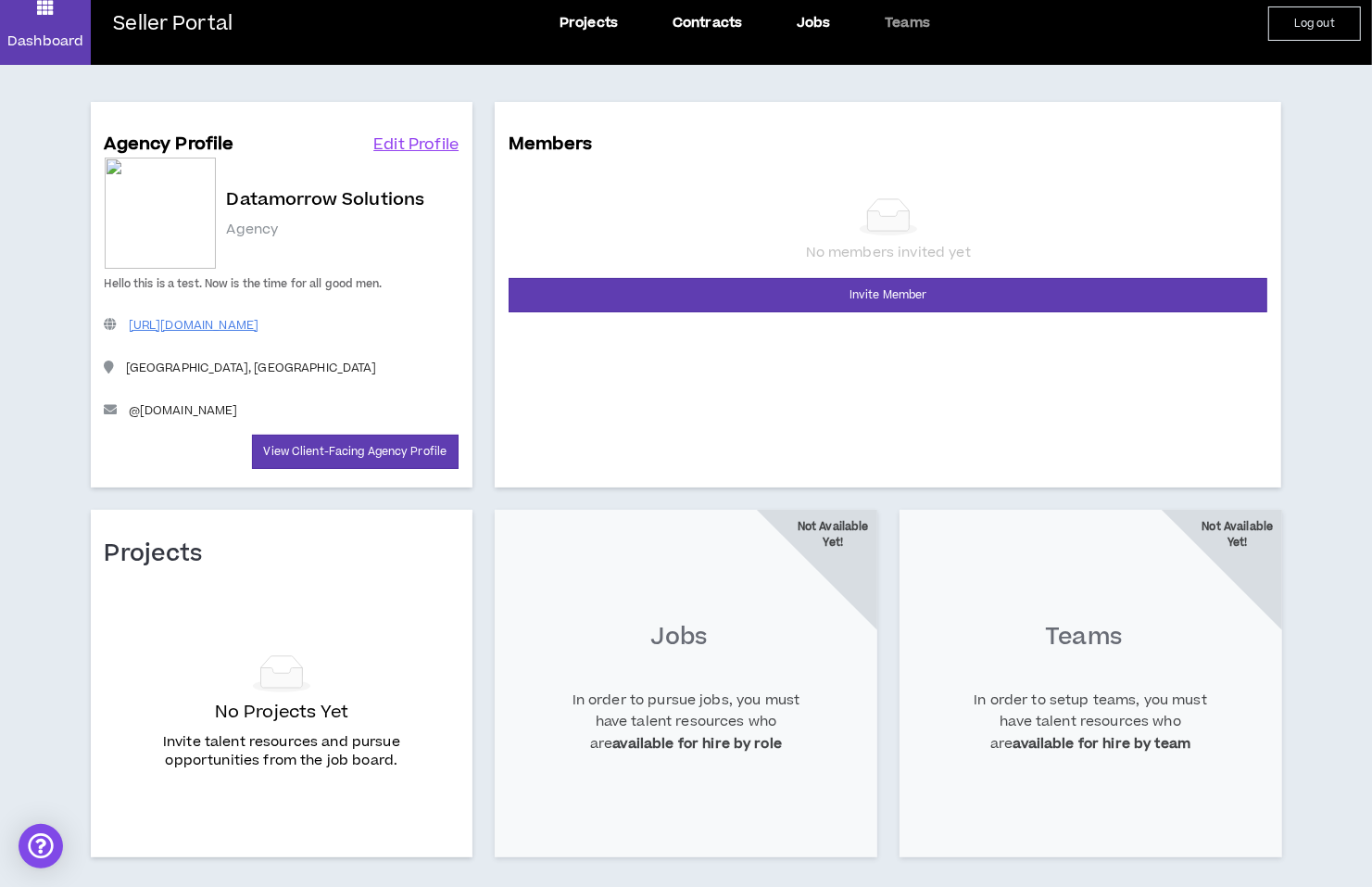
click at [1307, 37] on button "Log out" at bounding box center [1315, 24] width 93 height 35
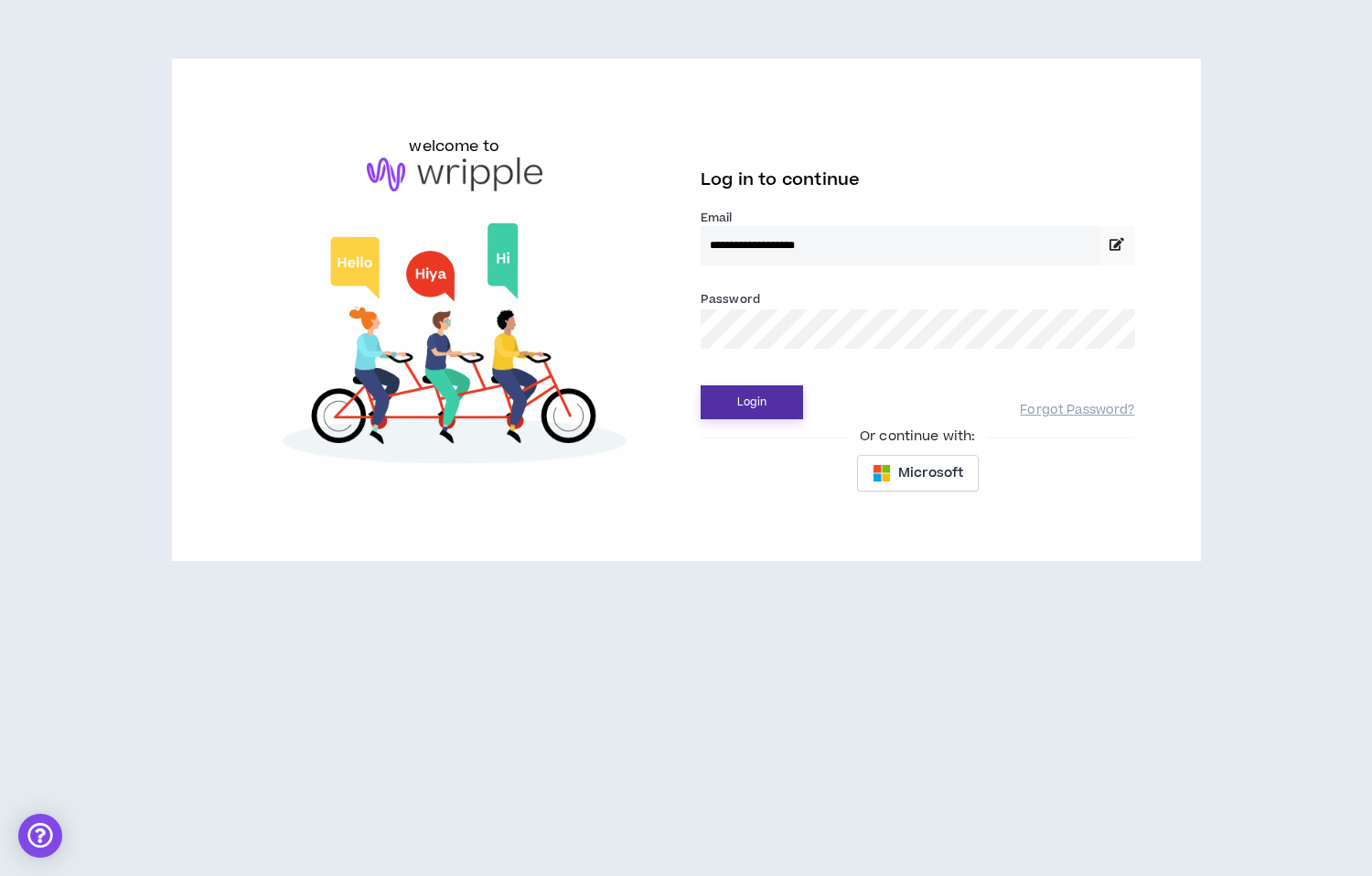
click at [766, 393] on button "Login" at bounding box center [752, 401] width 103 height 34
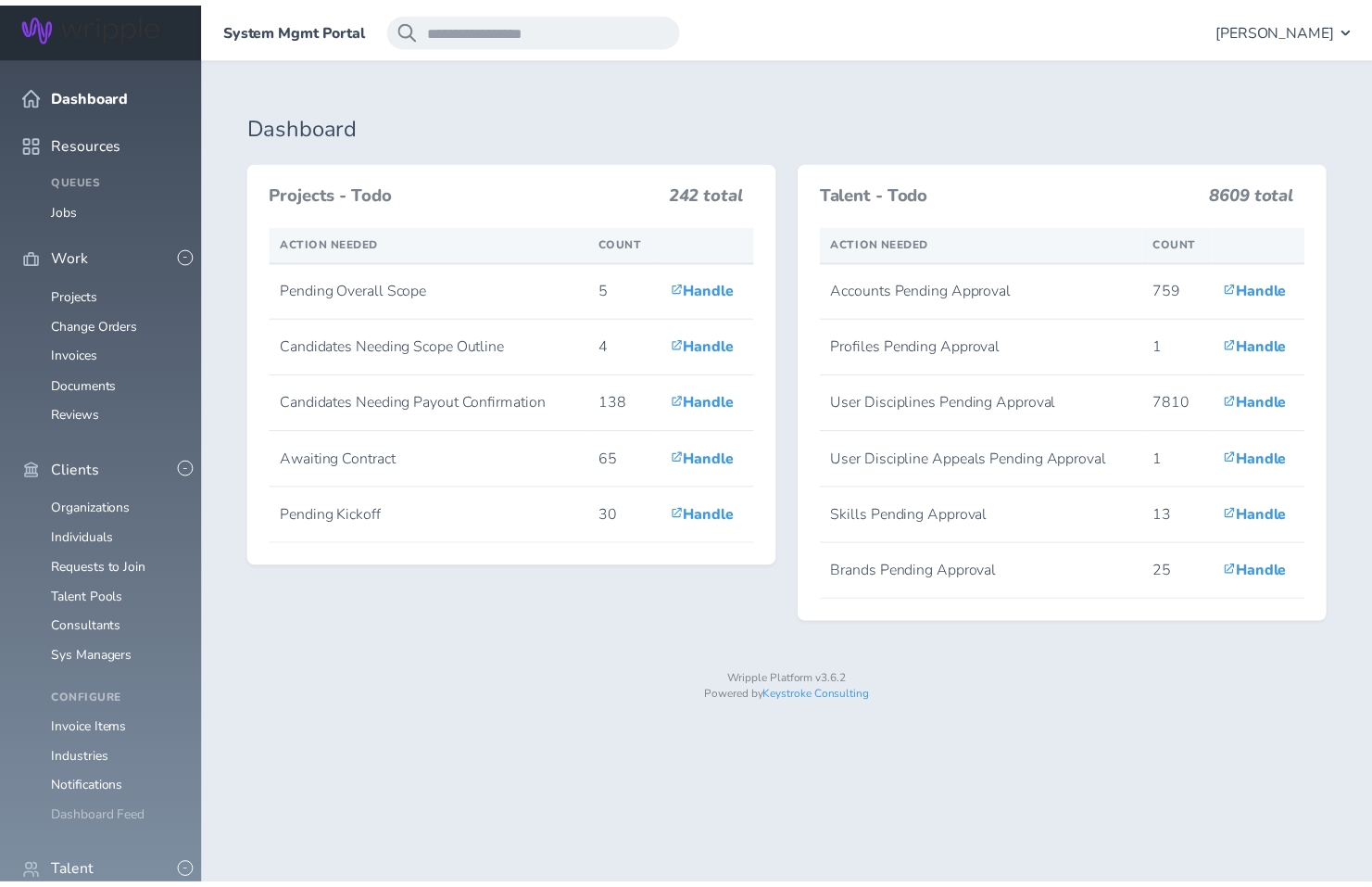
scroll to position [157, 0]
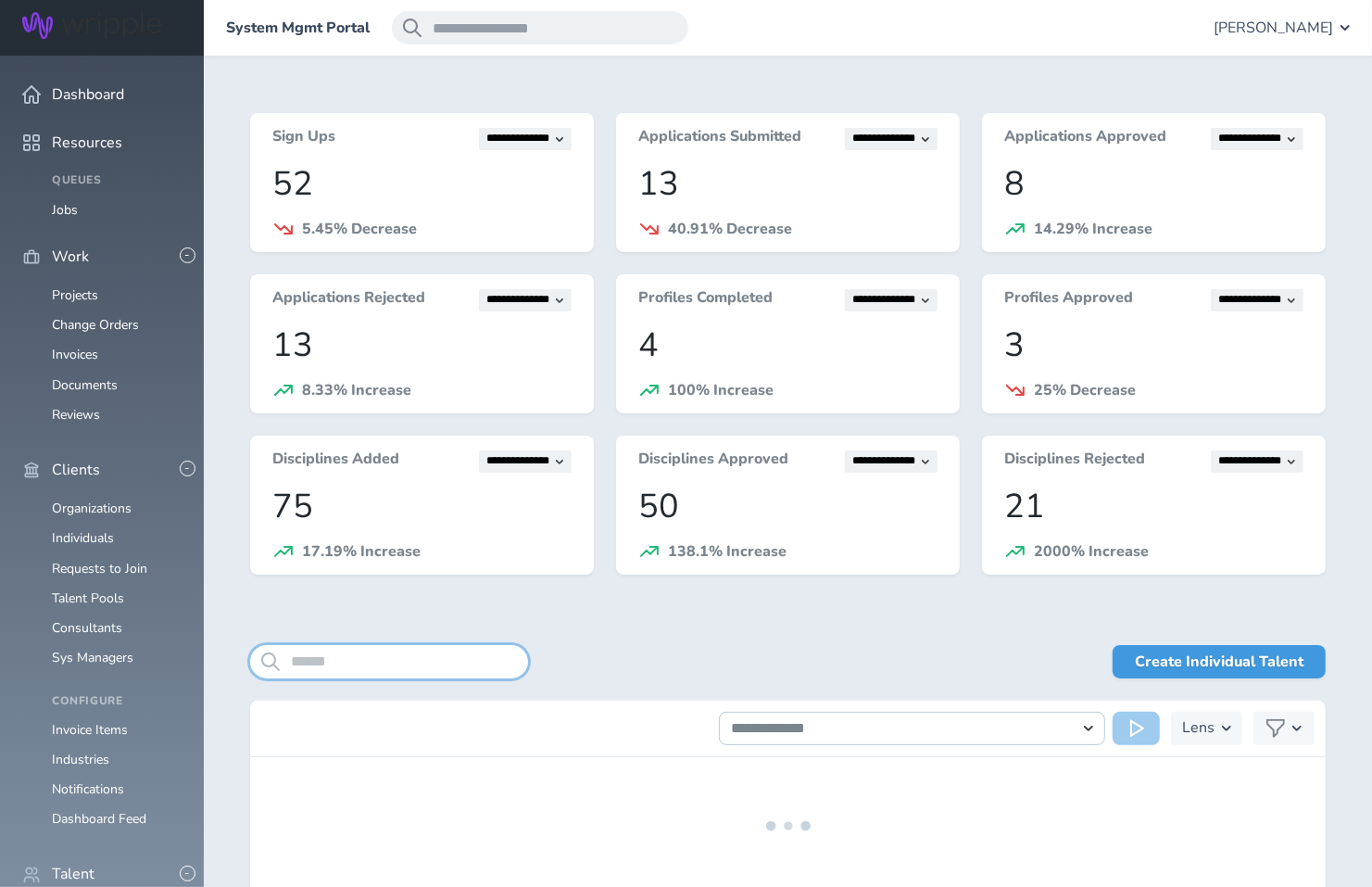
click at [399, 655] on input "search" at bounding box center [389, 662] width 278 height 34
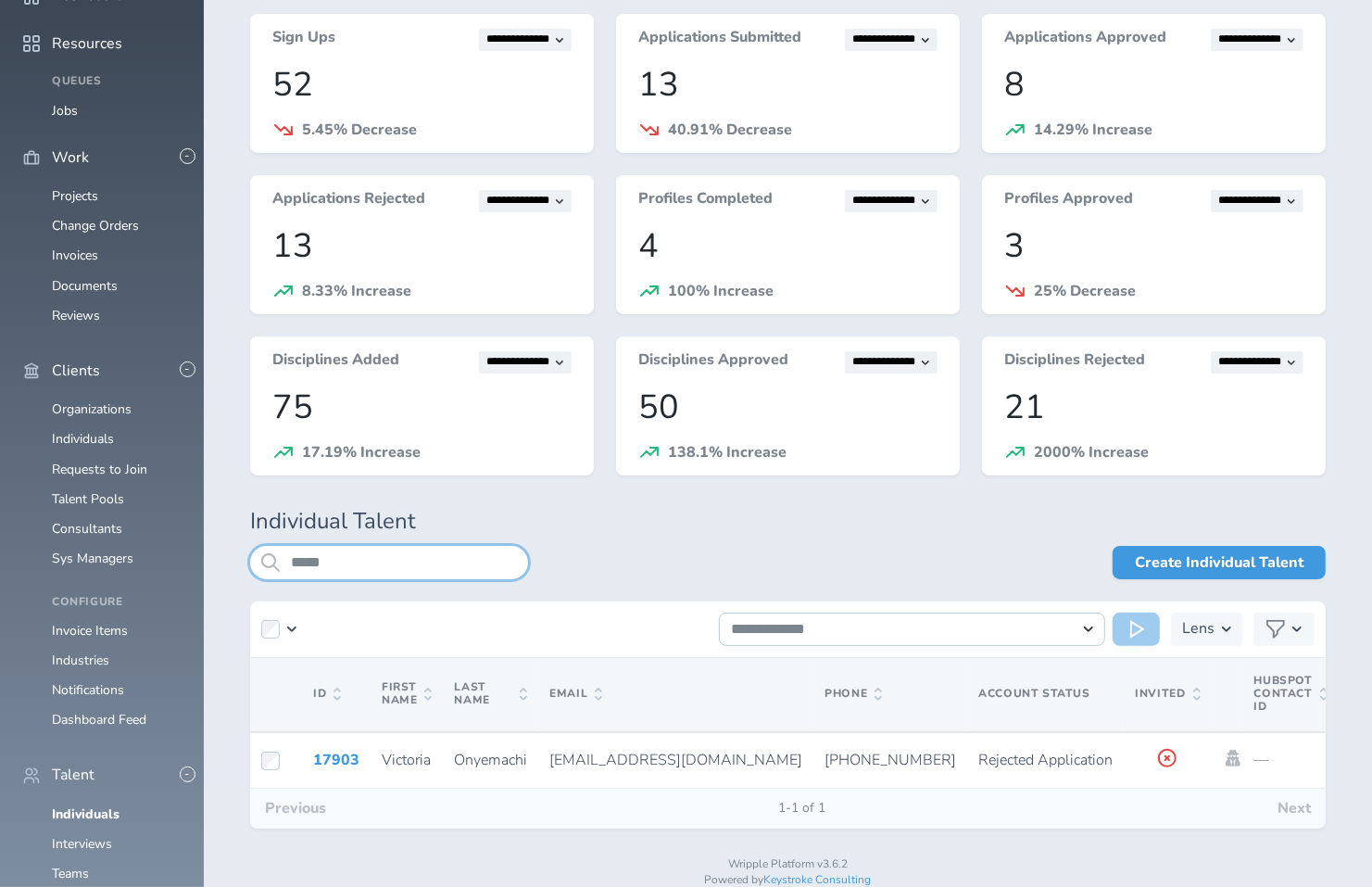
scroll to position [149, 0]
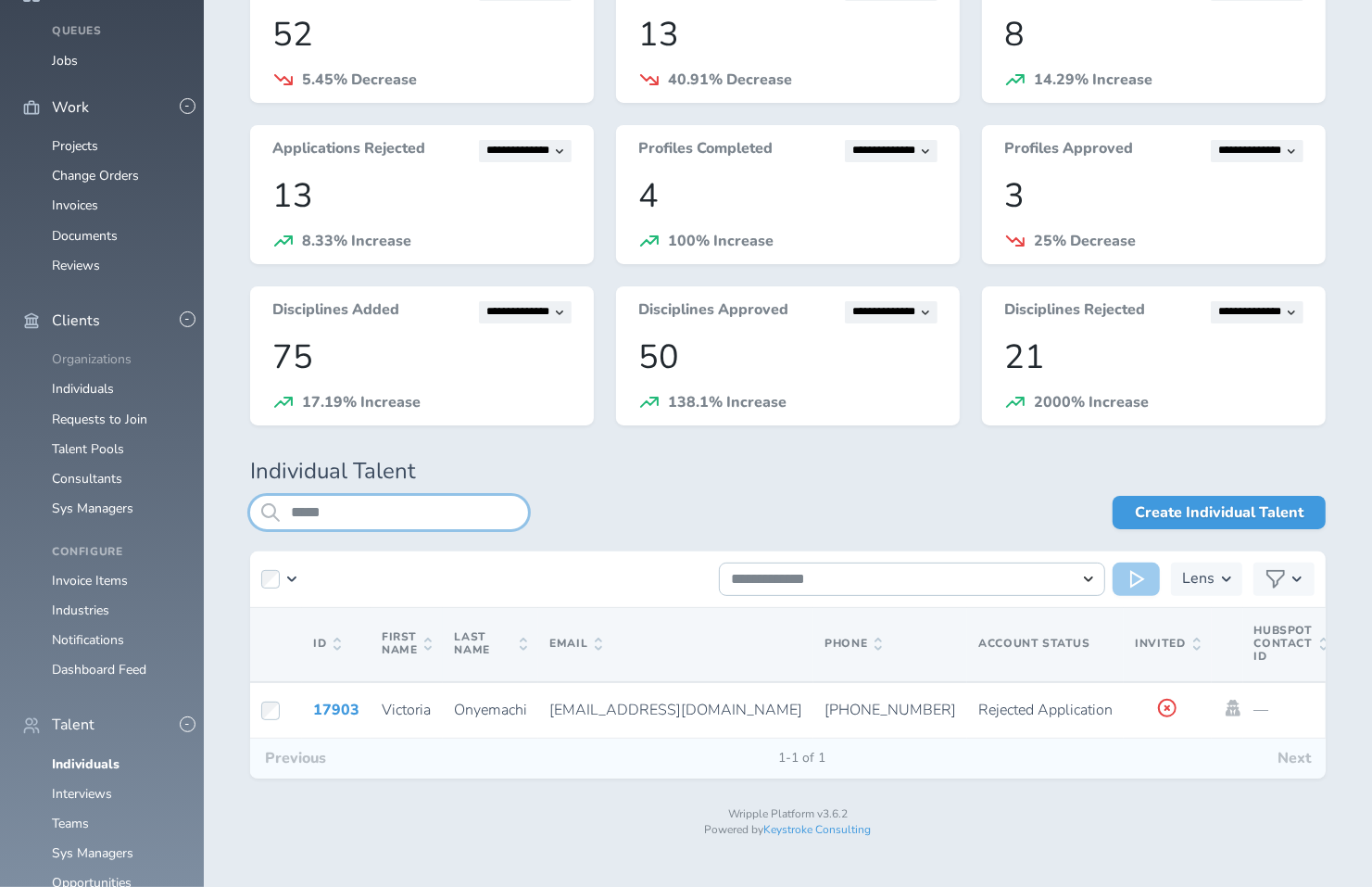
type input "*****"
click at [108, 350] on link "Organizations" at bounding box center [91, 359] width 80 height 18
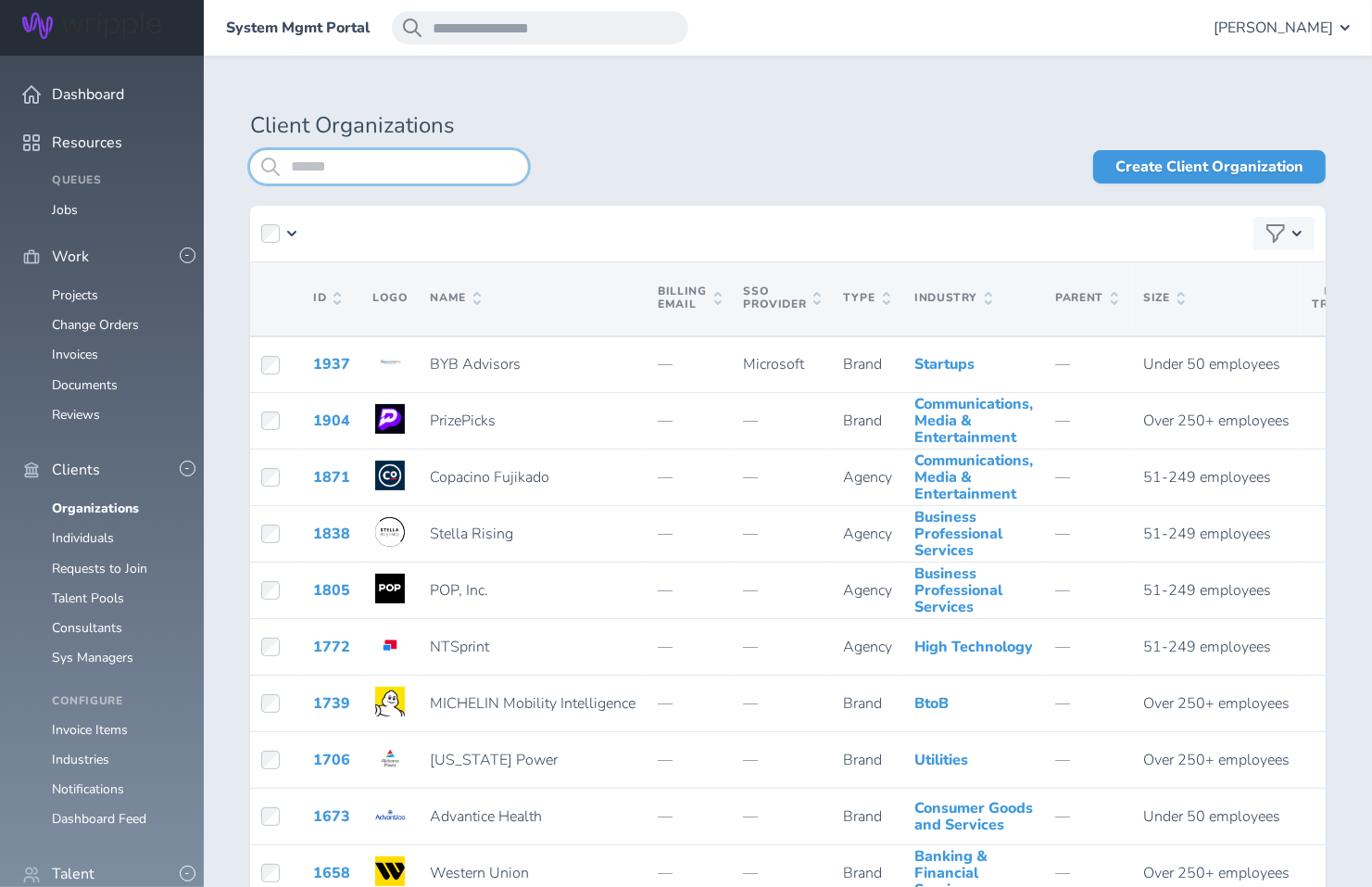
click at [345, 167] on input "search" at bounding box center [389, 167] width 278 height 34
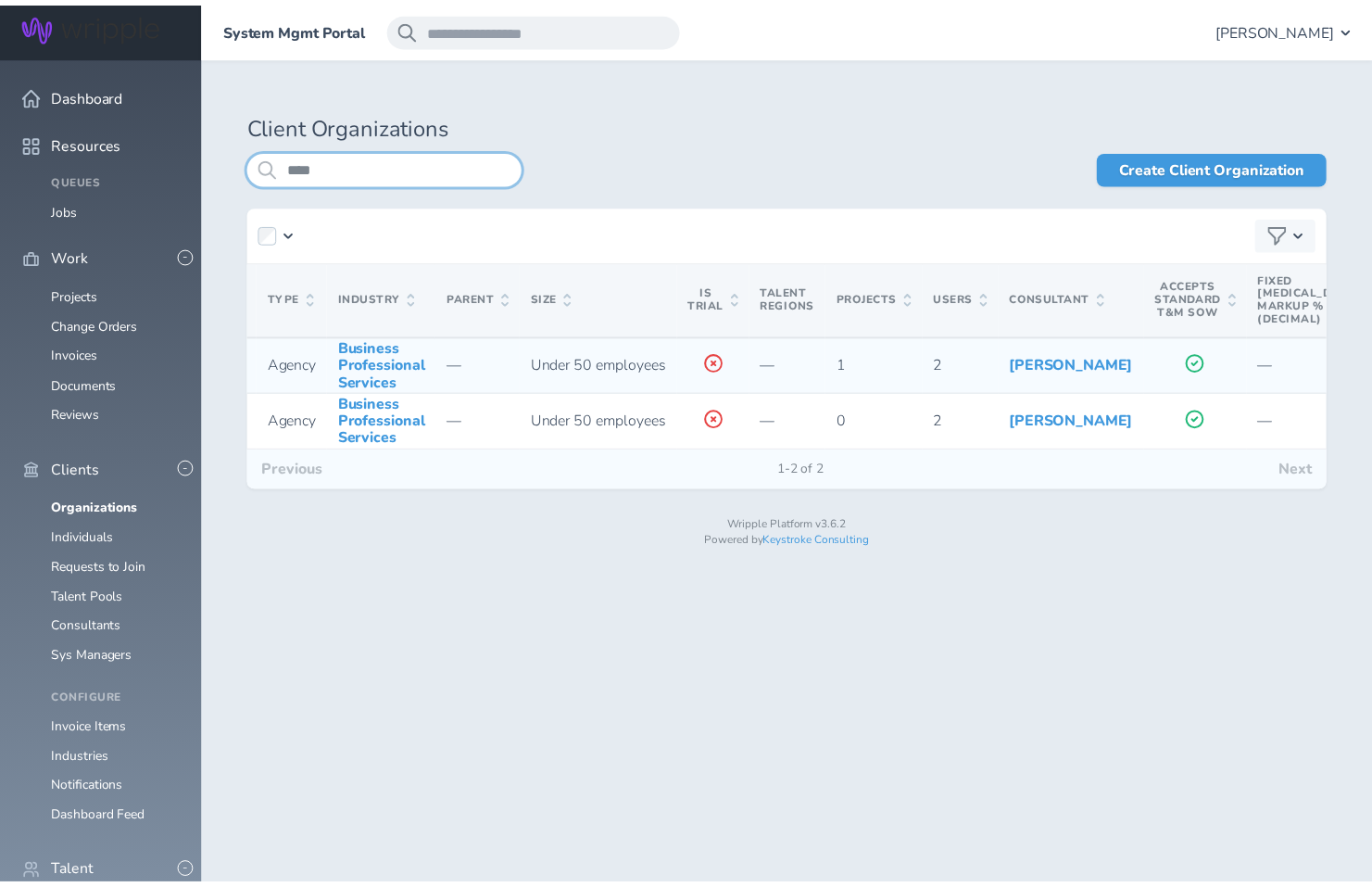
scroll to position [0, 902]
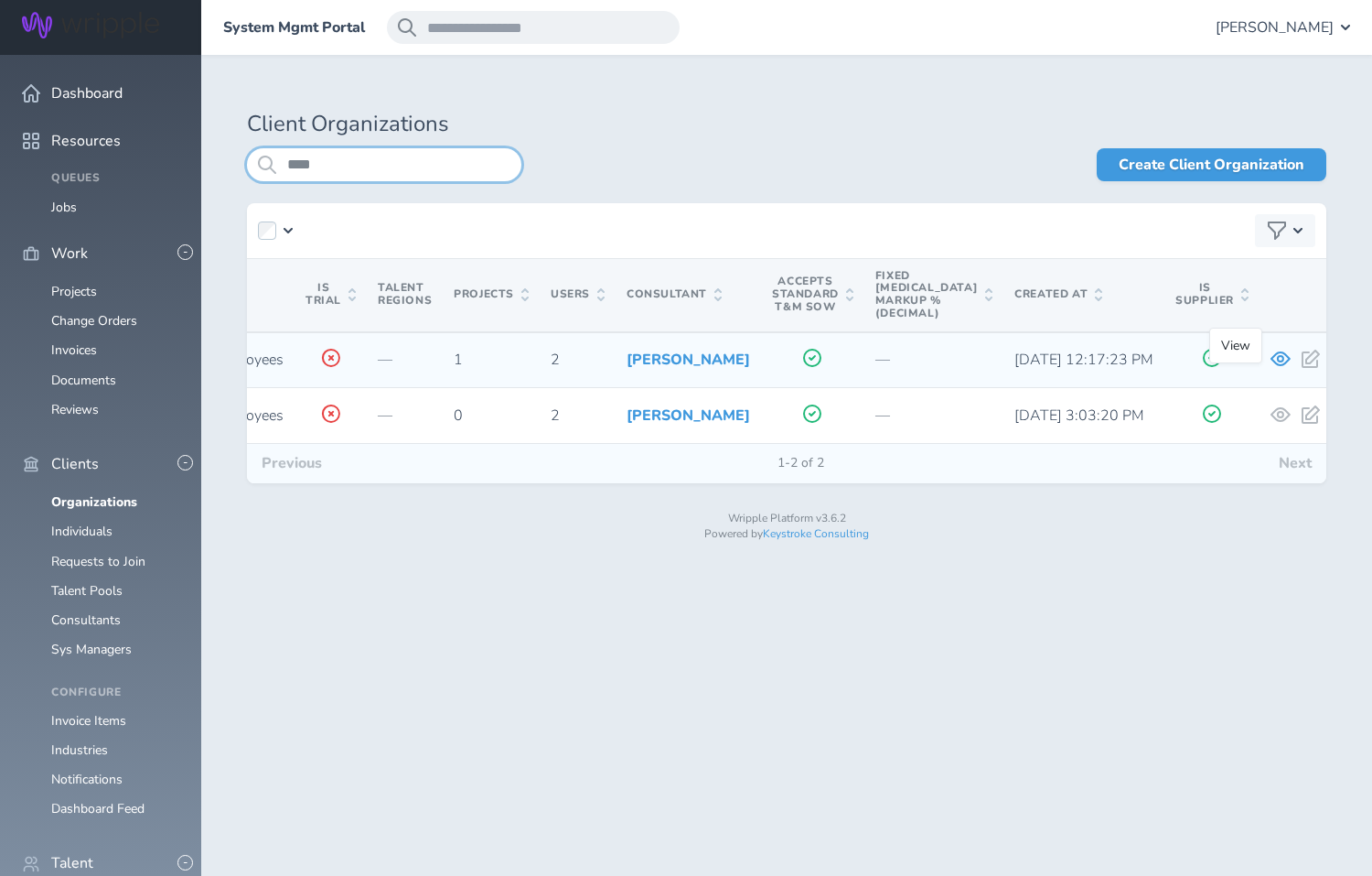
type input "****"
click at [1270, 366] on icon at bounding box center [1280, 358] width 21 height 15
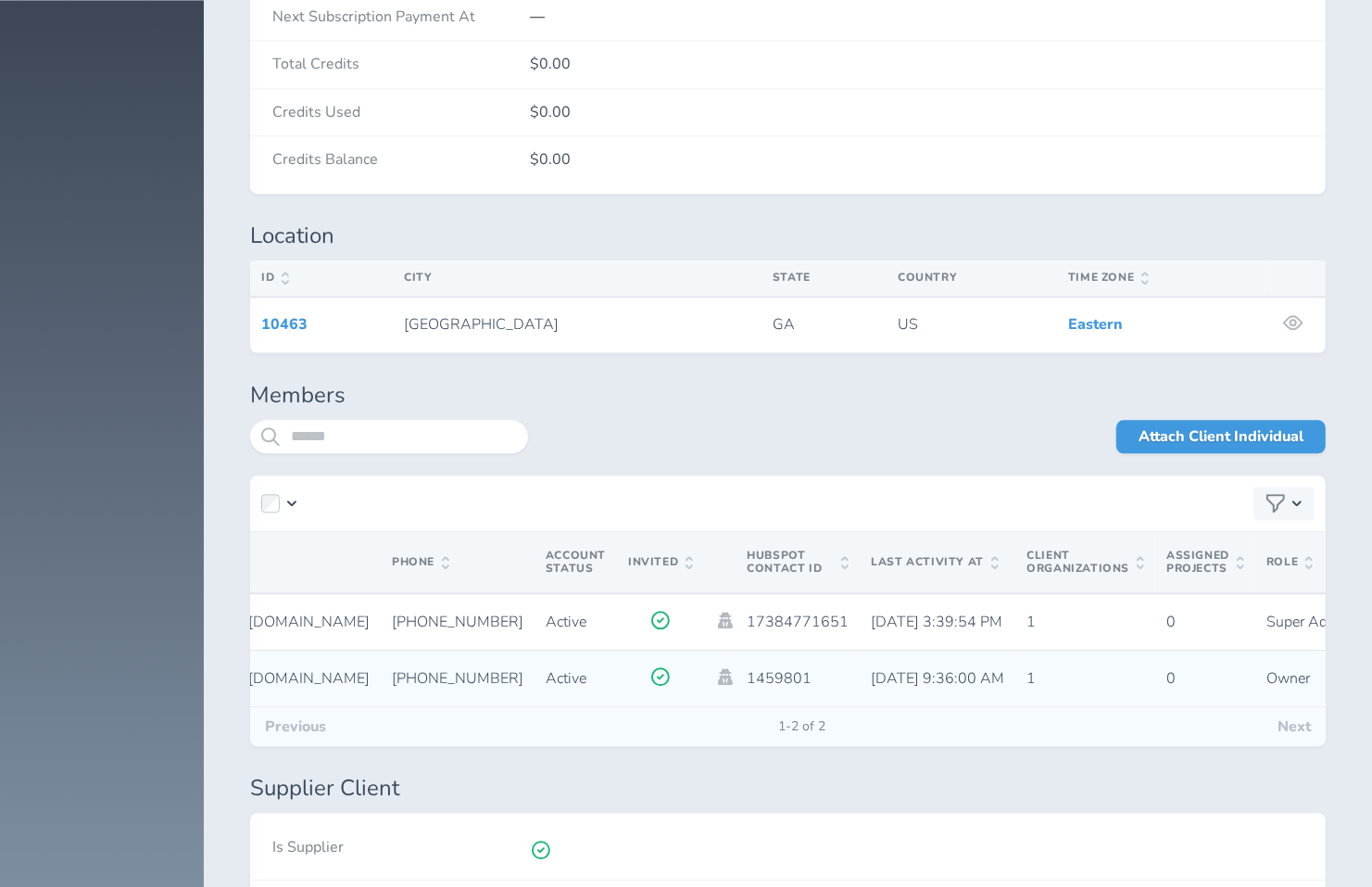
scroll to position [0, 578]
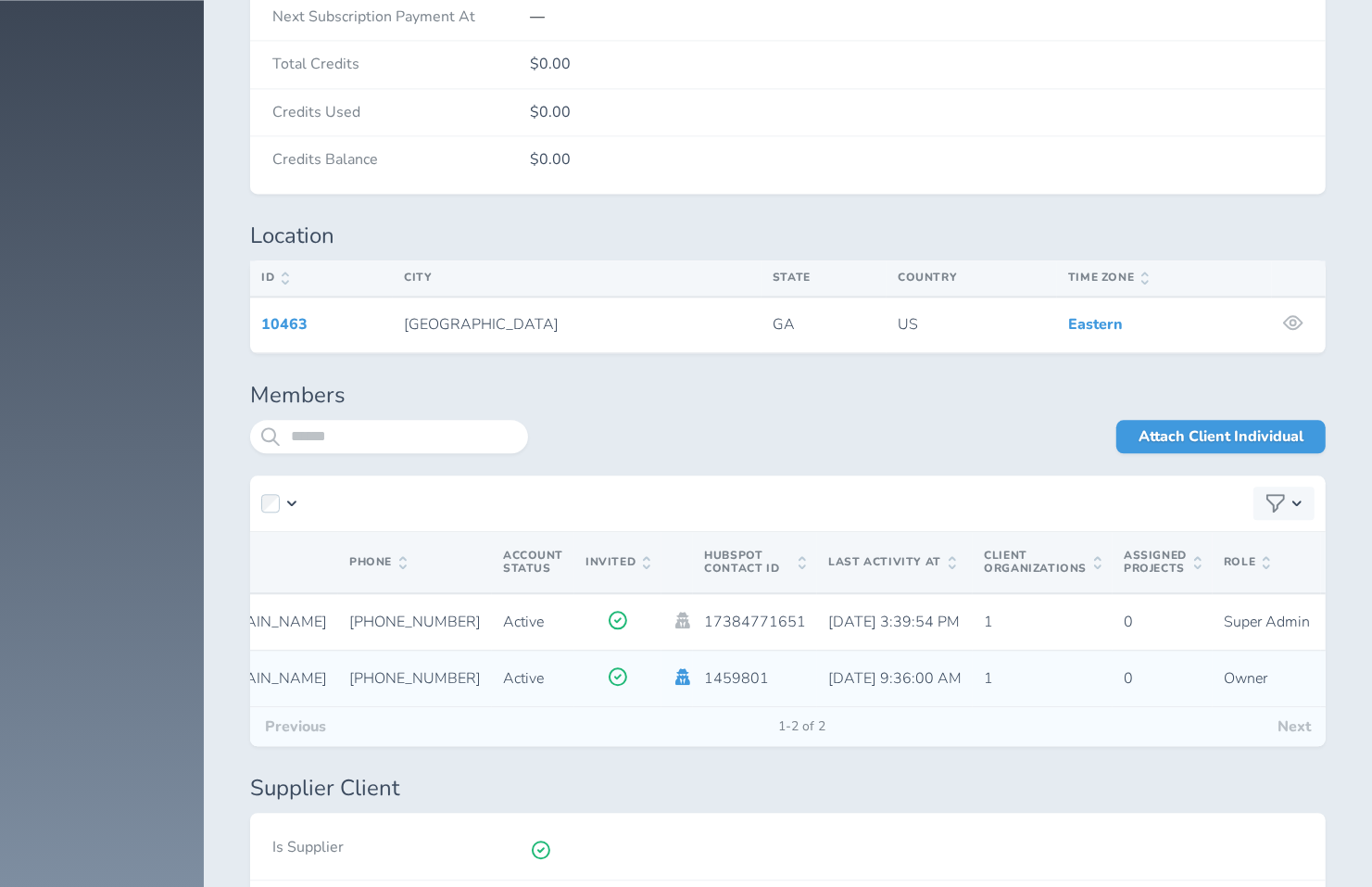
click at [677, 667] on icon at bounding box center [684, 675] width 15 height 17
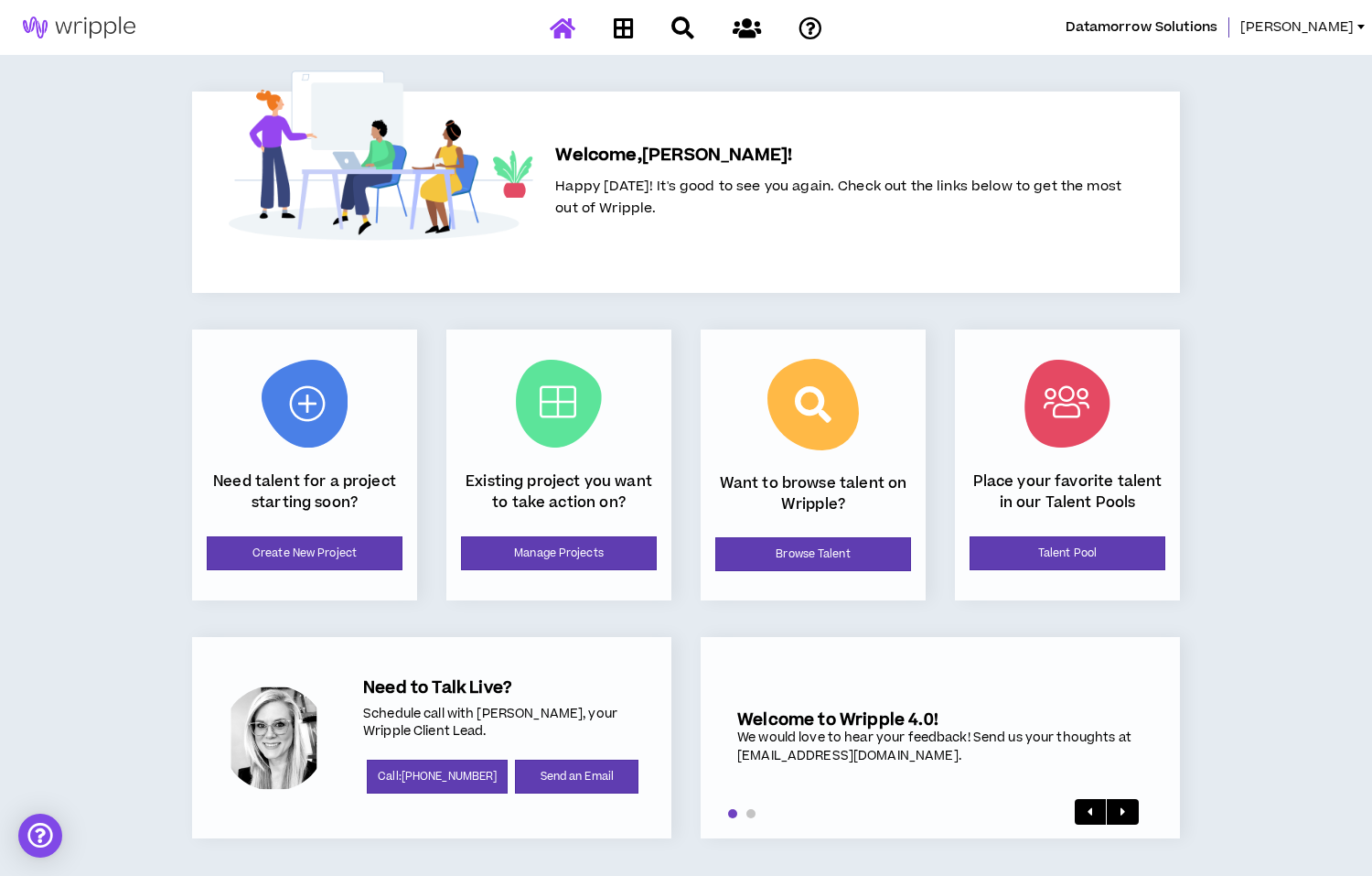
click at [1351, 27] on span "[PERSON_NAME]" at bounding box center [1297, 27] width 113 height 21
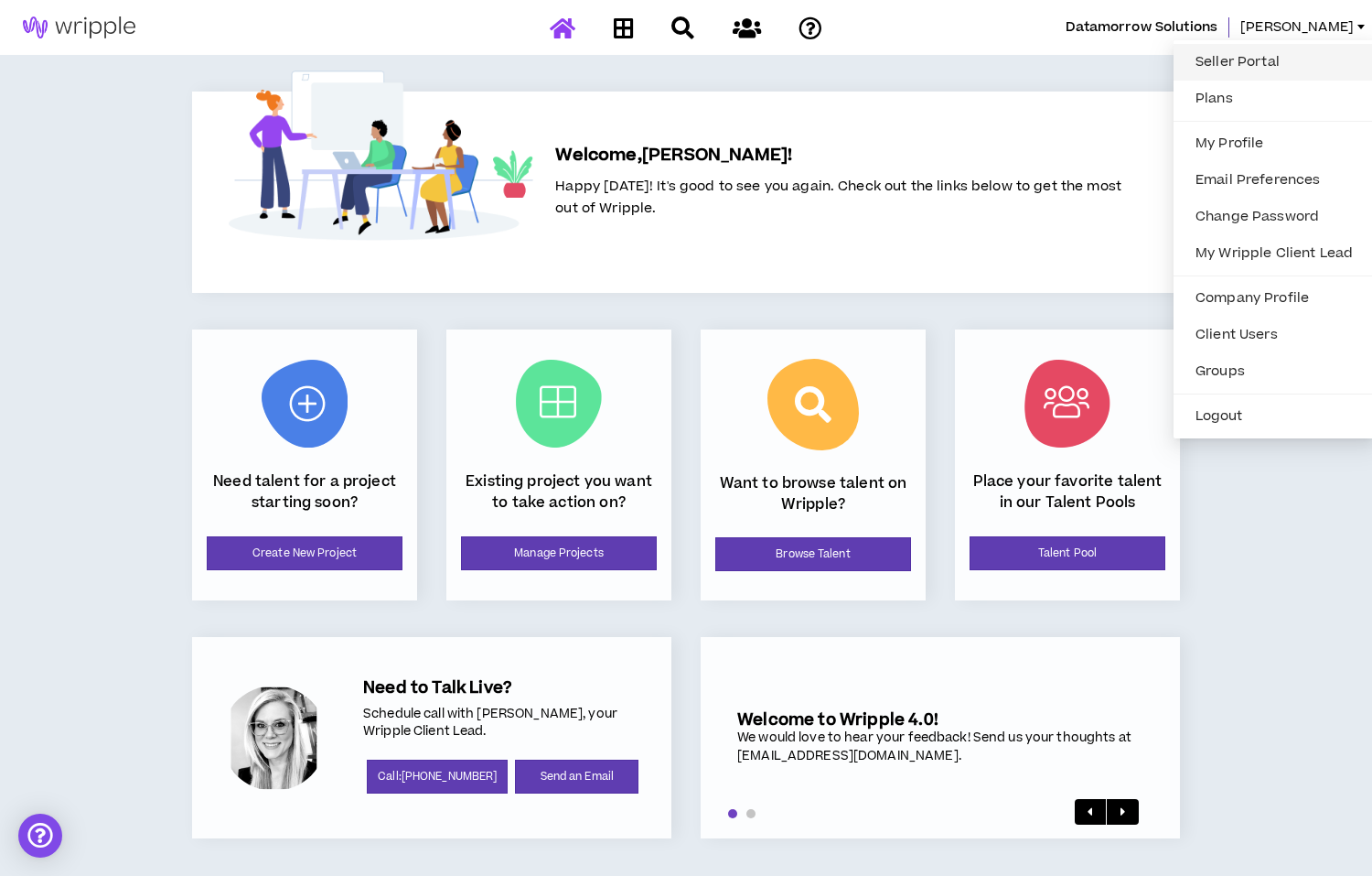
click at [1265, 65] on link "Seller Portal" at bounding box center [1274, 63] width 180 height 27
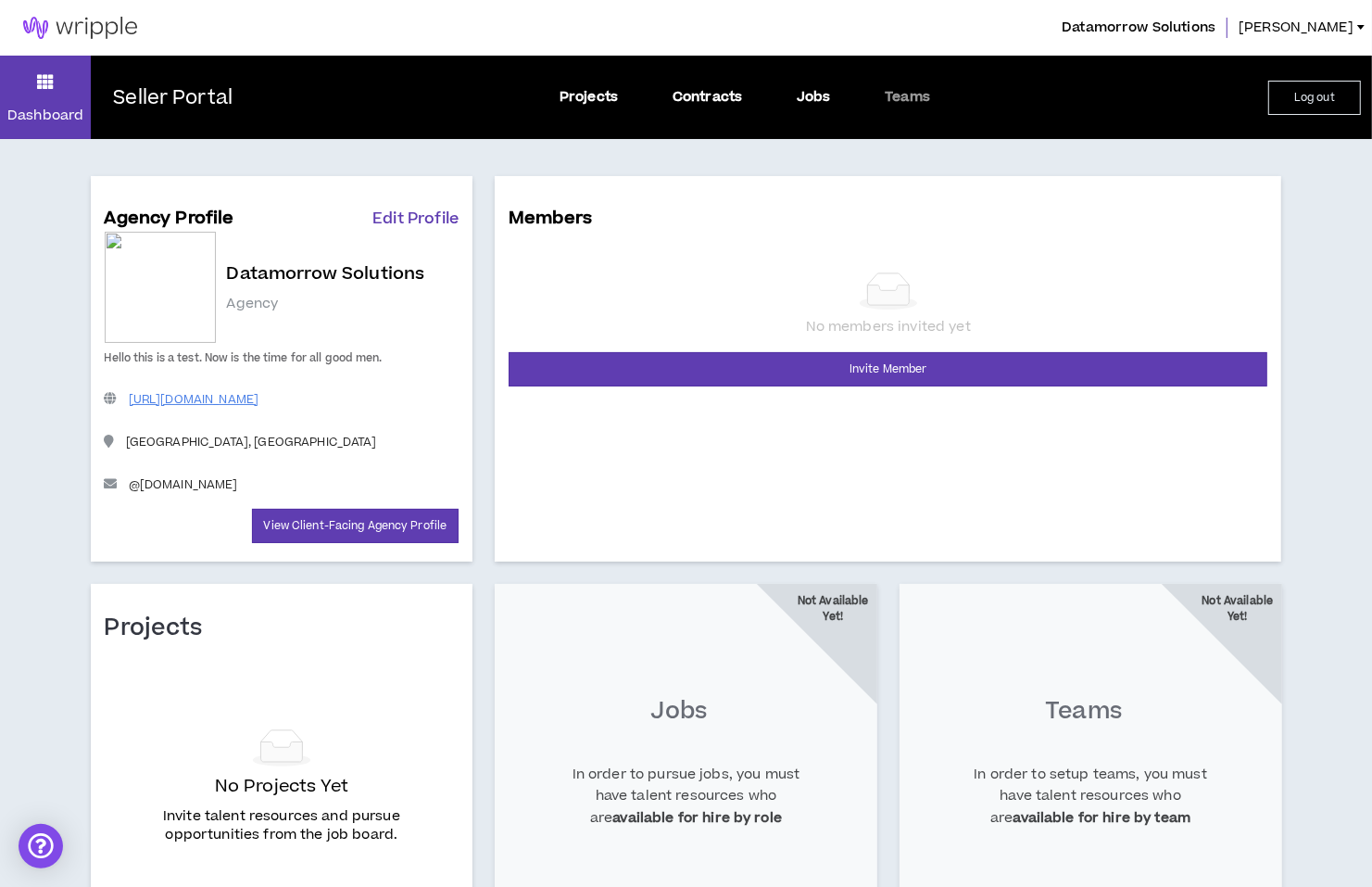
click at [432, 226] on link "Edit Profile" at bounding box center [415, 219] width 86 height 22
select select "*"
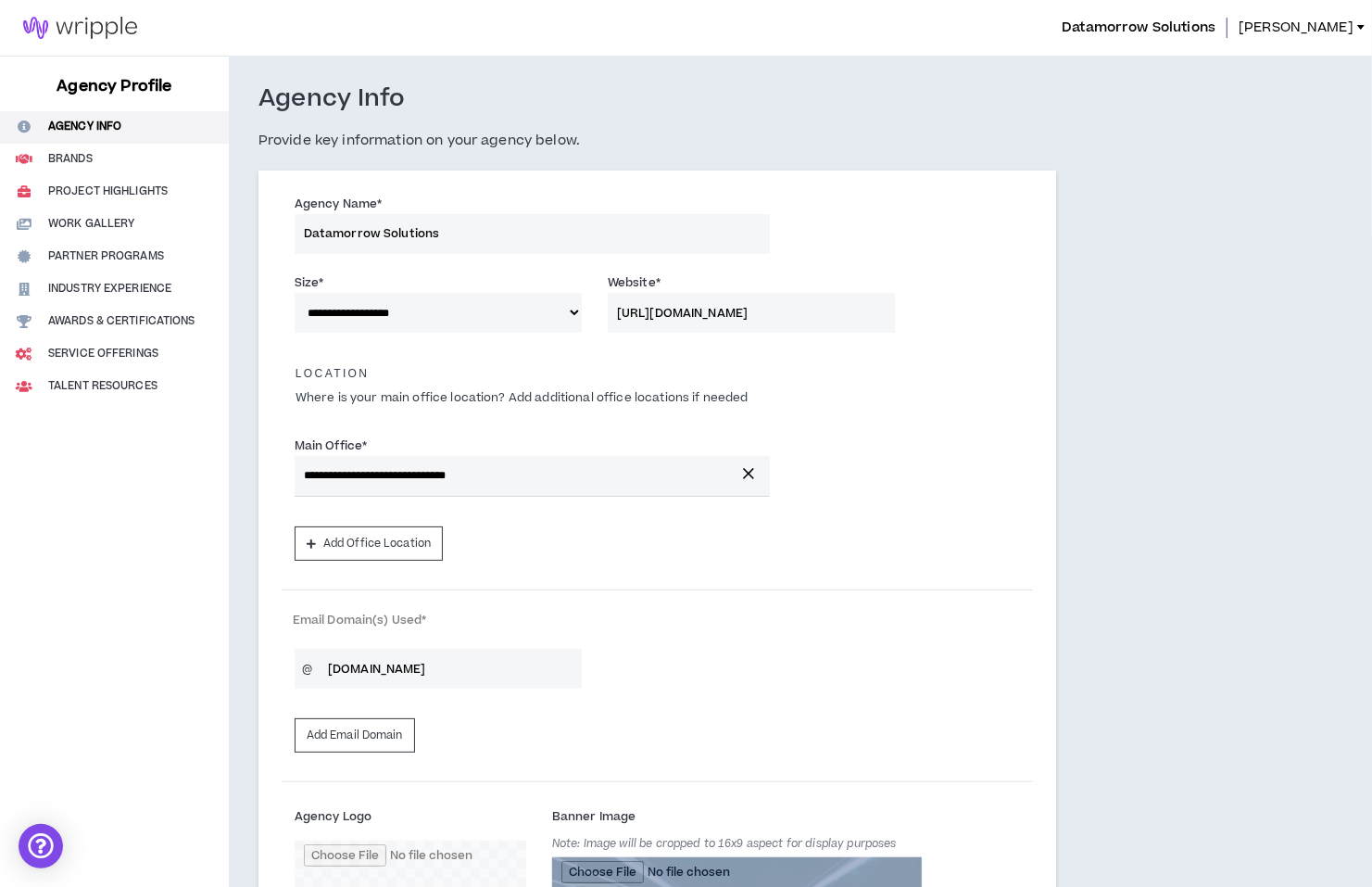
scroll to position [319, 0]
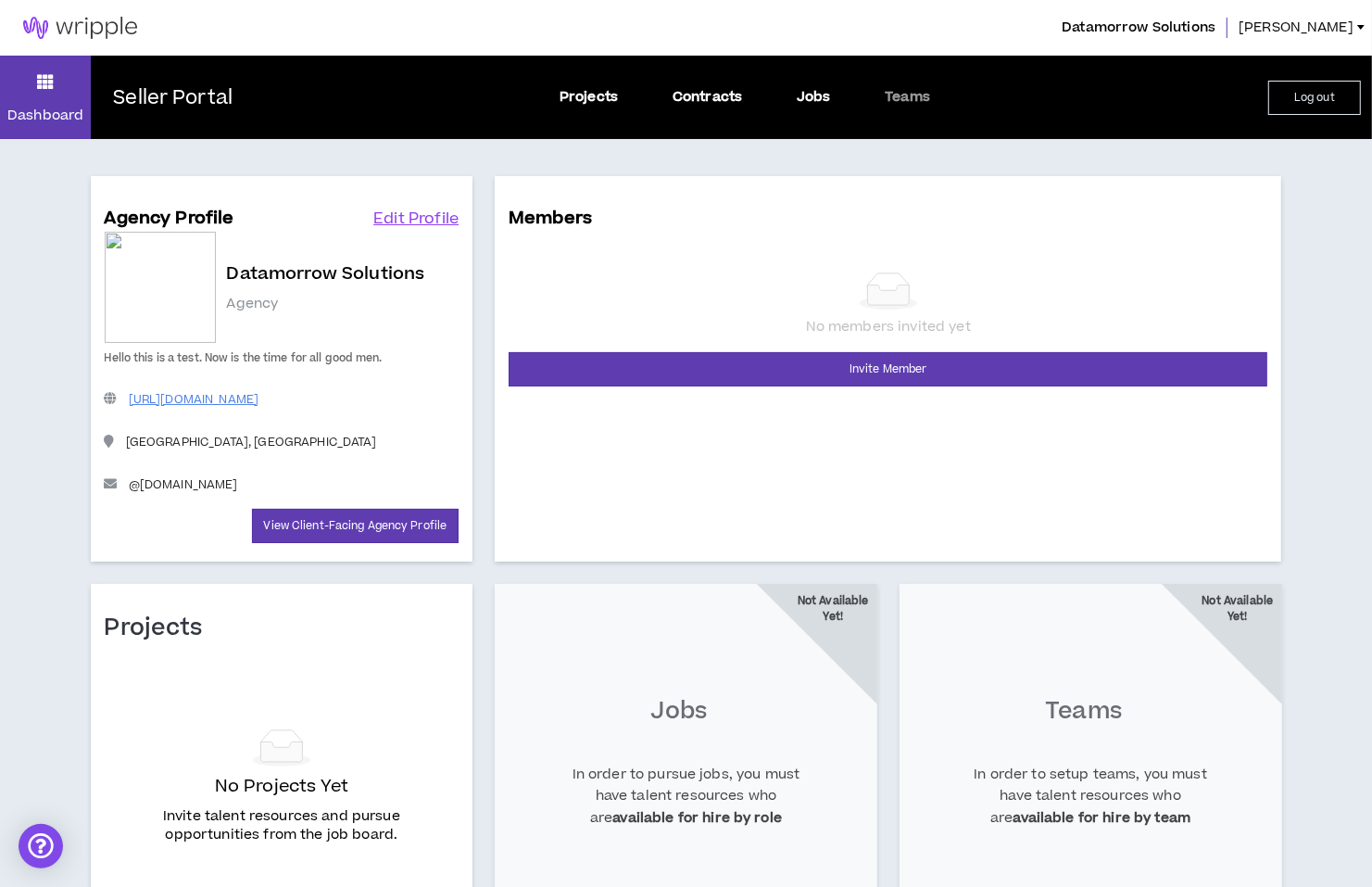
click at [1358, 33] on link "[PERSON_NAME]" at bounding box center [1305, 28] width 134 height 21
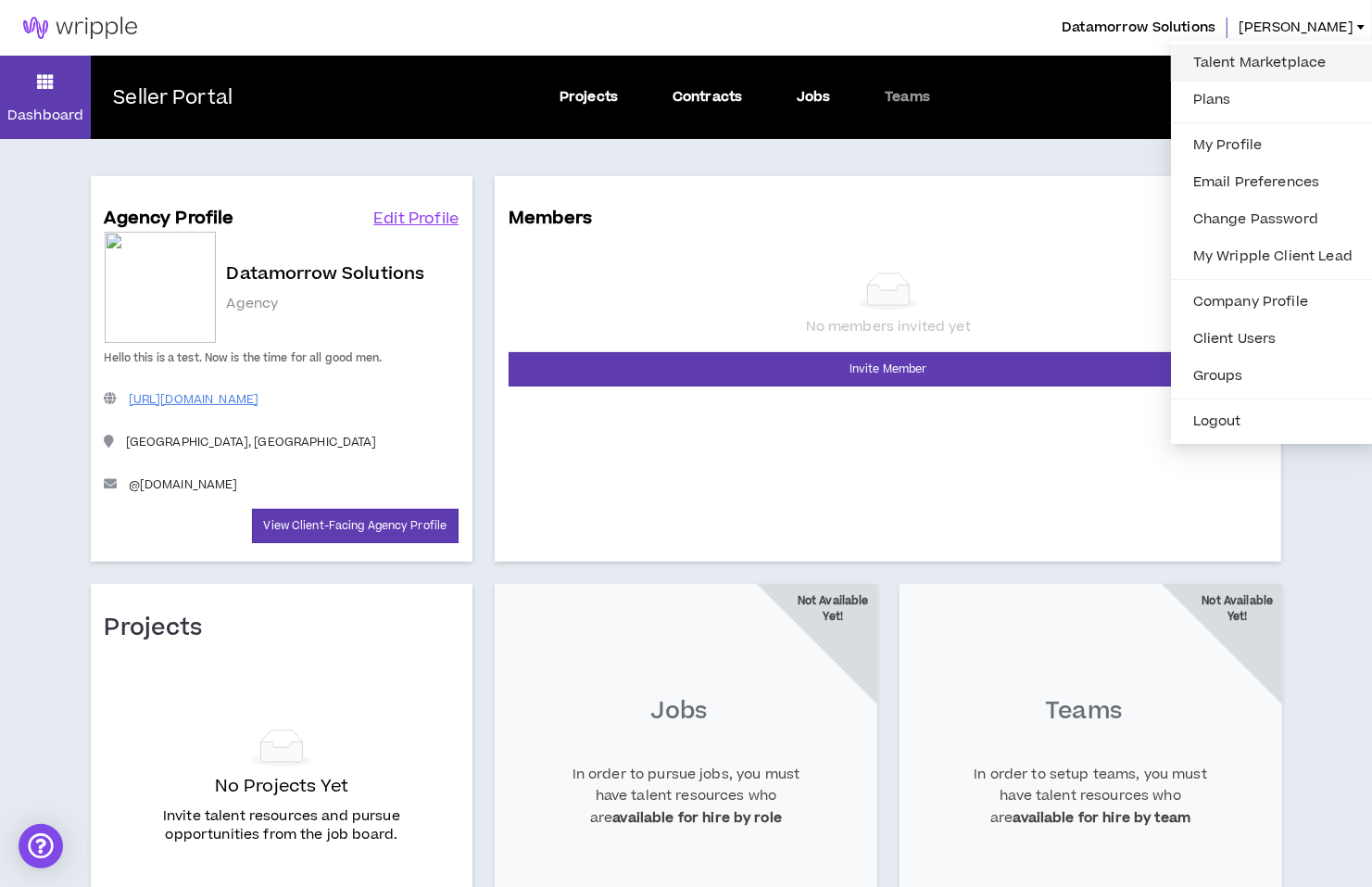
click at [1290, 63] on link "Talent Marketplace" at bounding box center [1273, 63] width 182 height 28
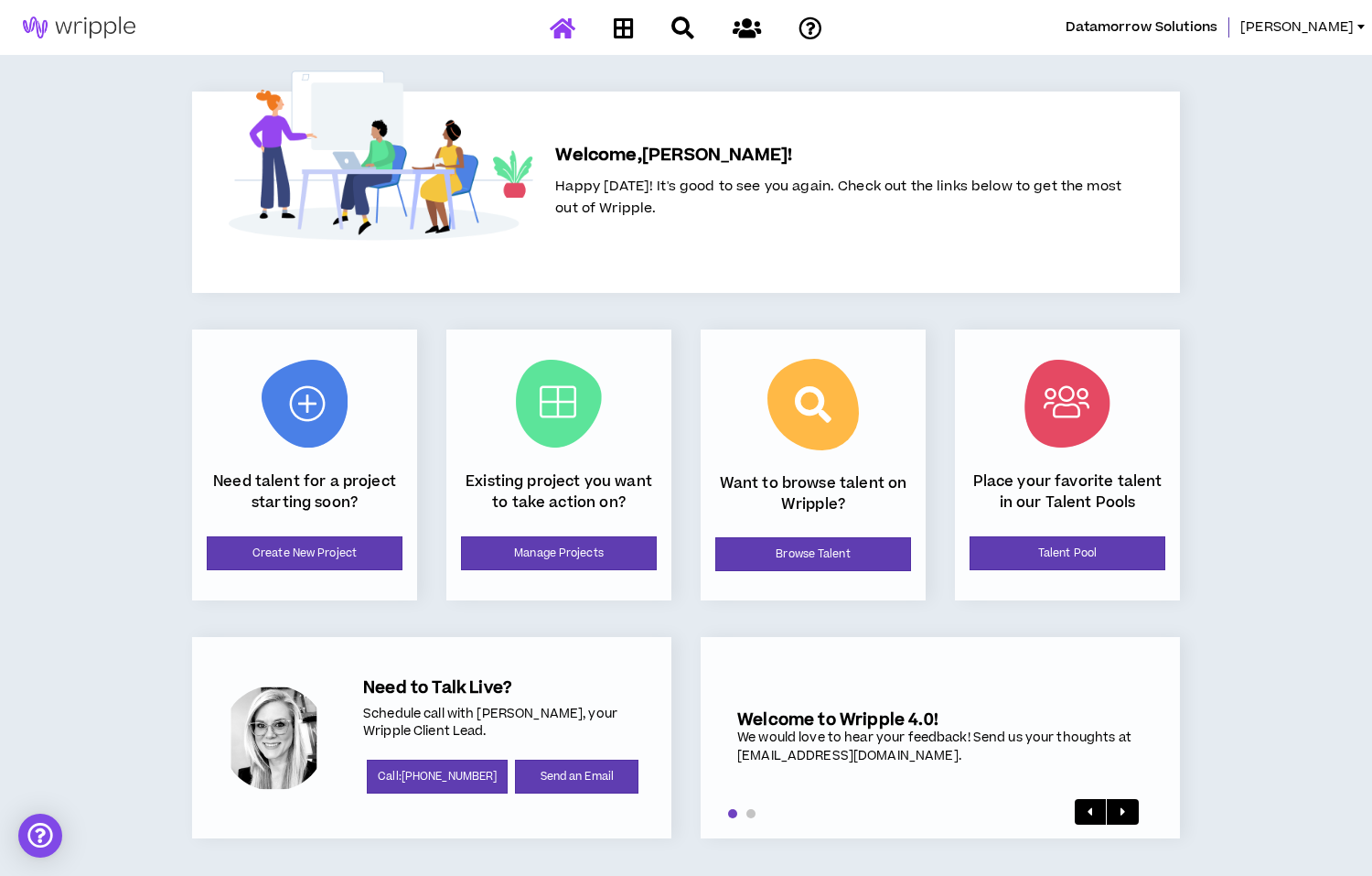
click at [1332, 10] on div "Datamorrow Solutions [PERSON_NAME]" at bounding box center [686, 27] width 1372 height 55
click at [1334, 25] on span "[PERSON_NAME]" at bounding box center [1297, 27] width 113 height 21
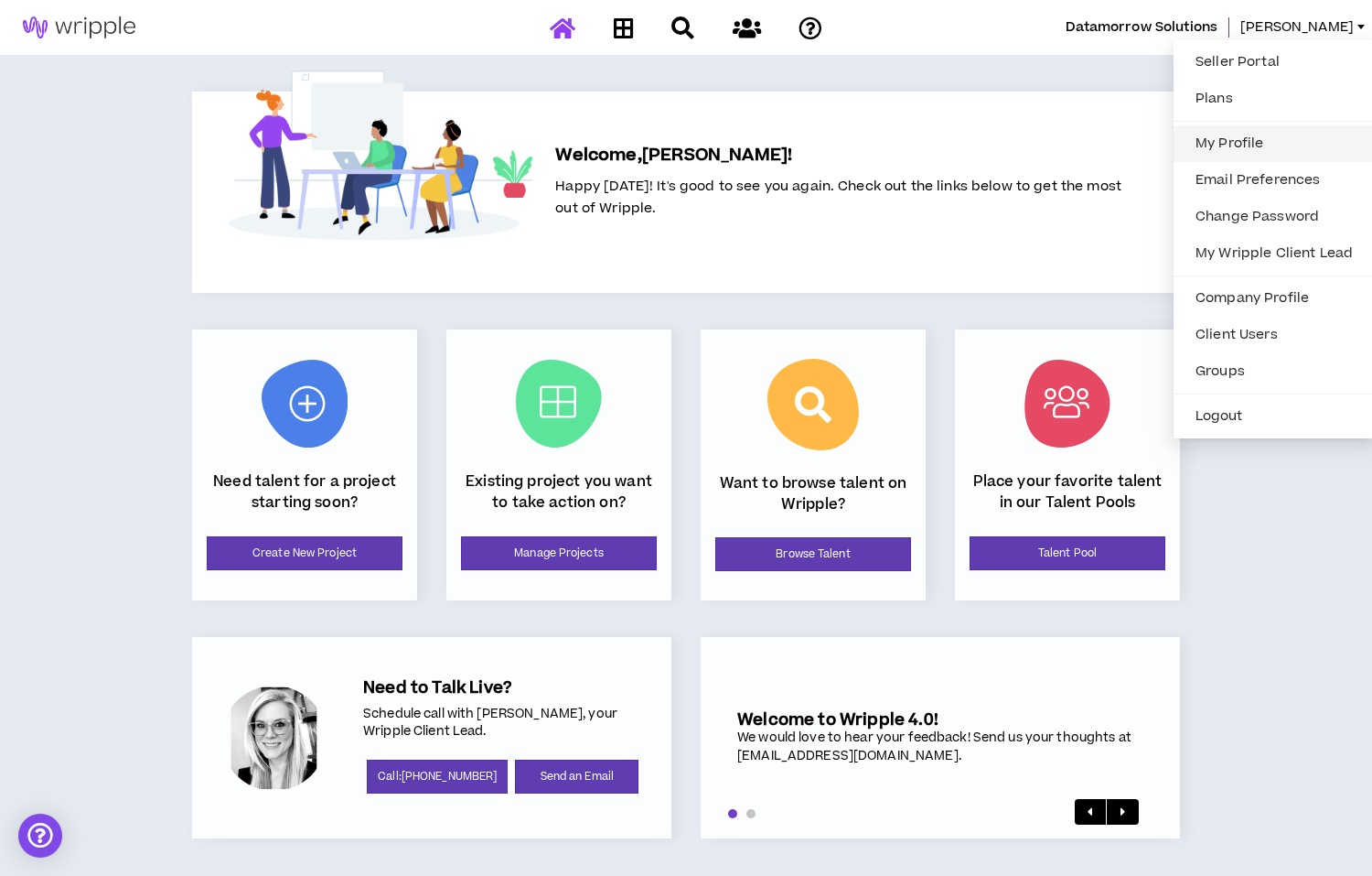
click at [1236, 143] on link "My Profile" at bounding box center [1274, 144] width 180 height 27
select select "US"
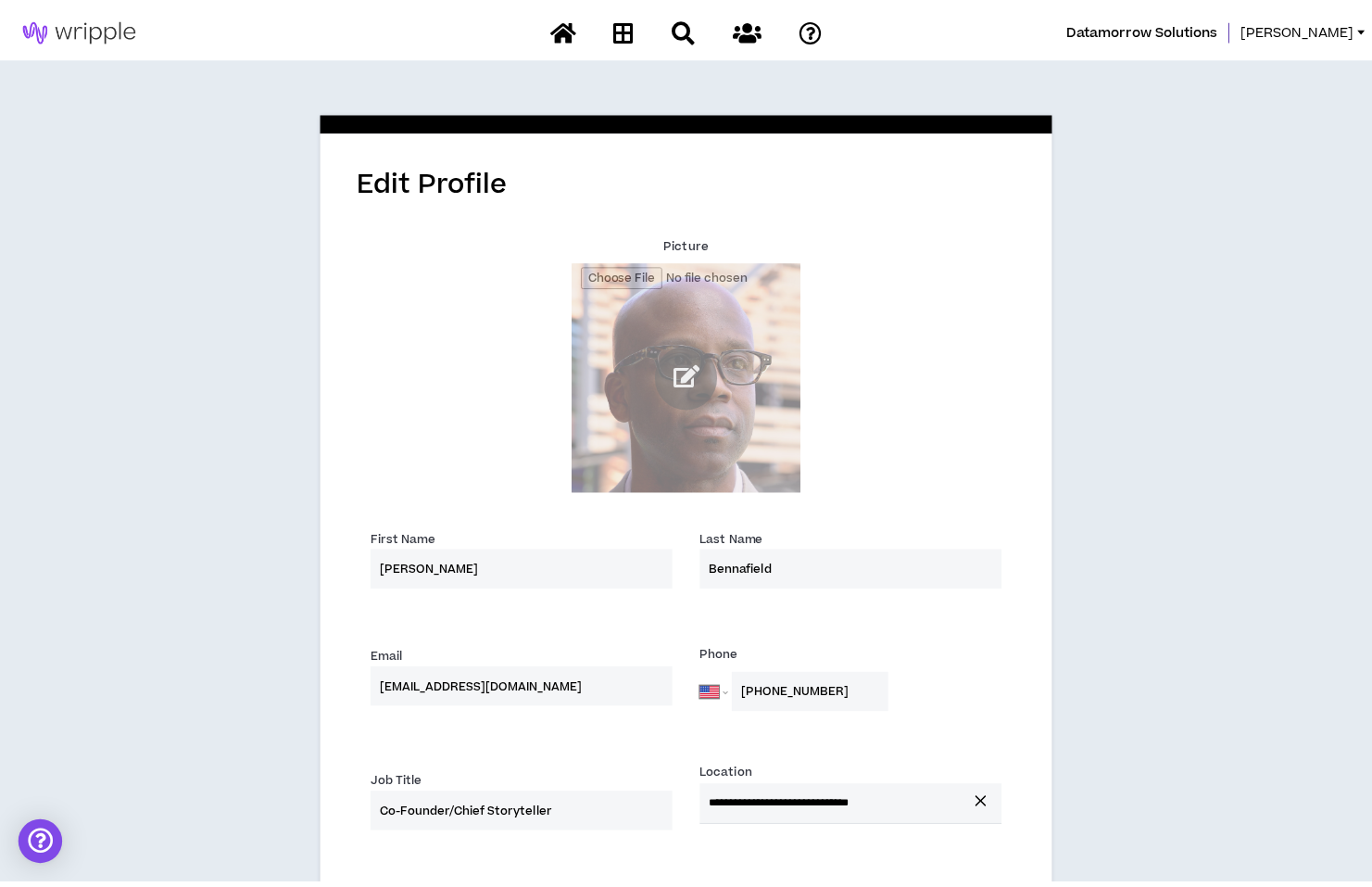
scroll to position [121, 0]
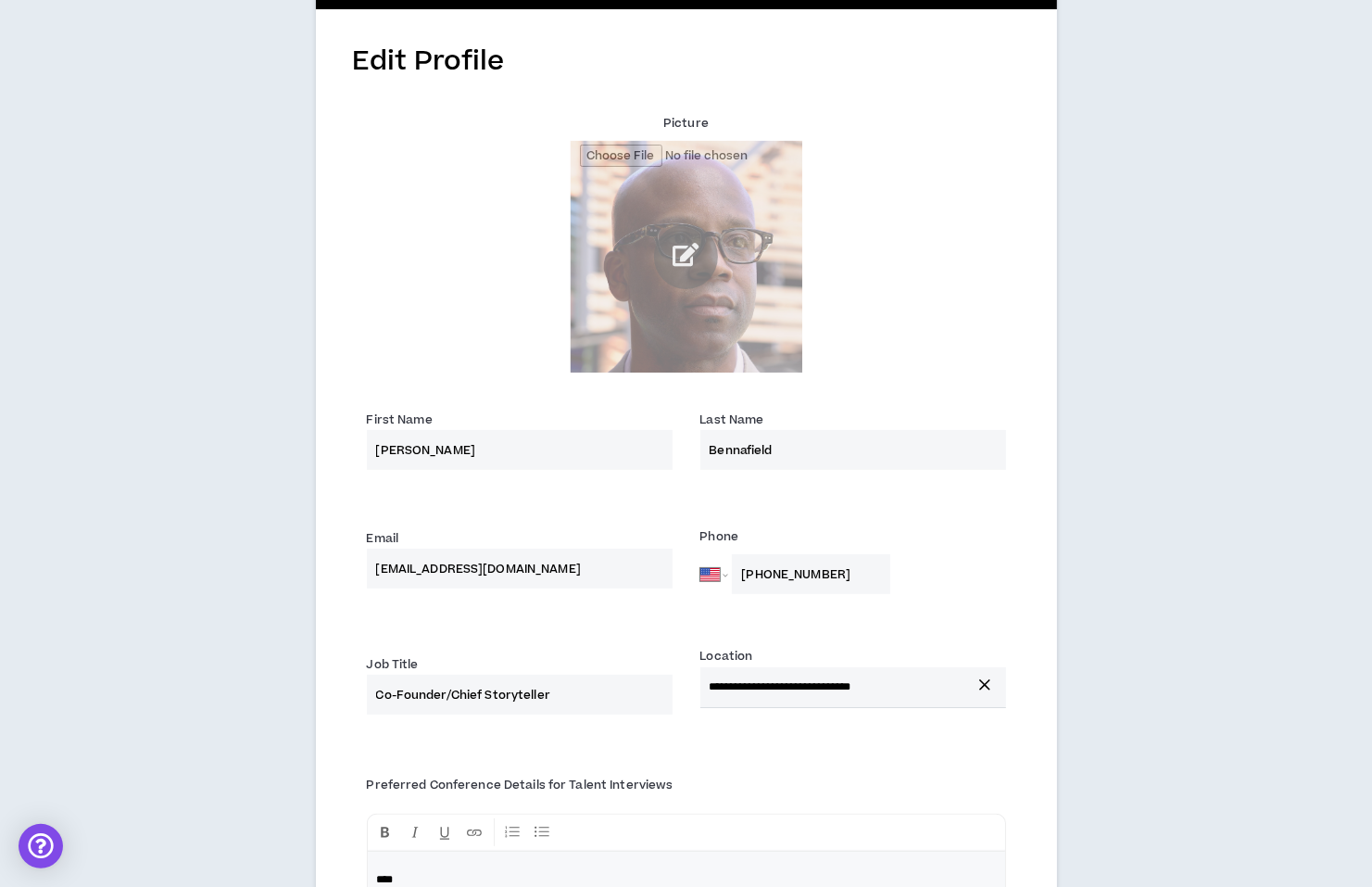
click at [594, 578] on input "[EMAIL_ADDRESS][DOMAIN_NAME]" at bounding box center [519, 569] width 306 height 40
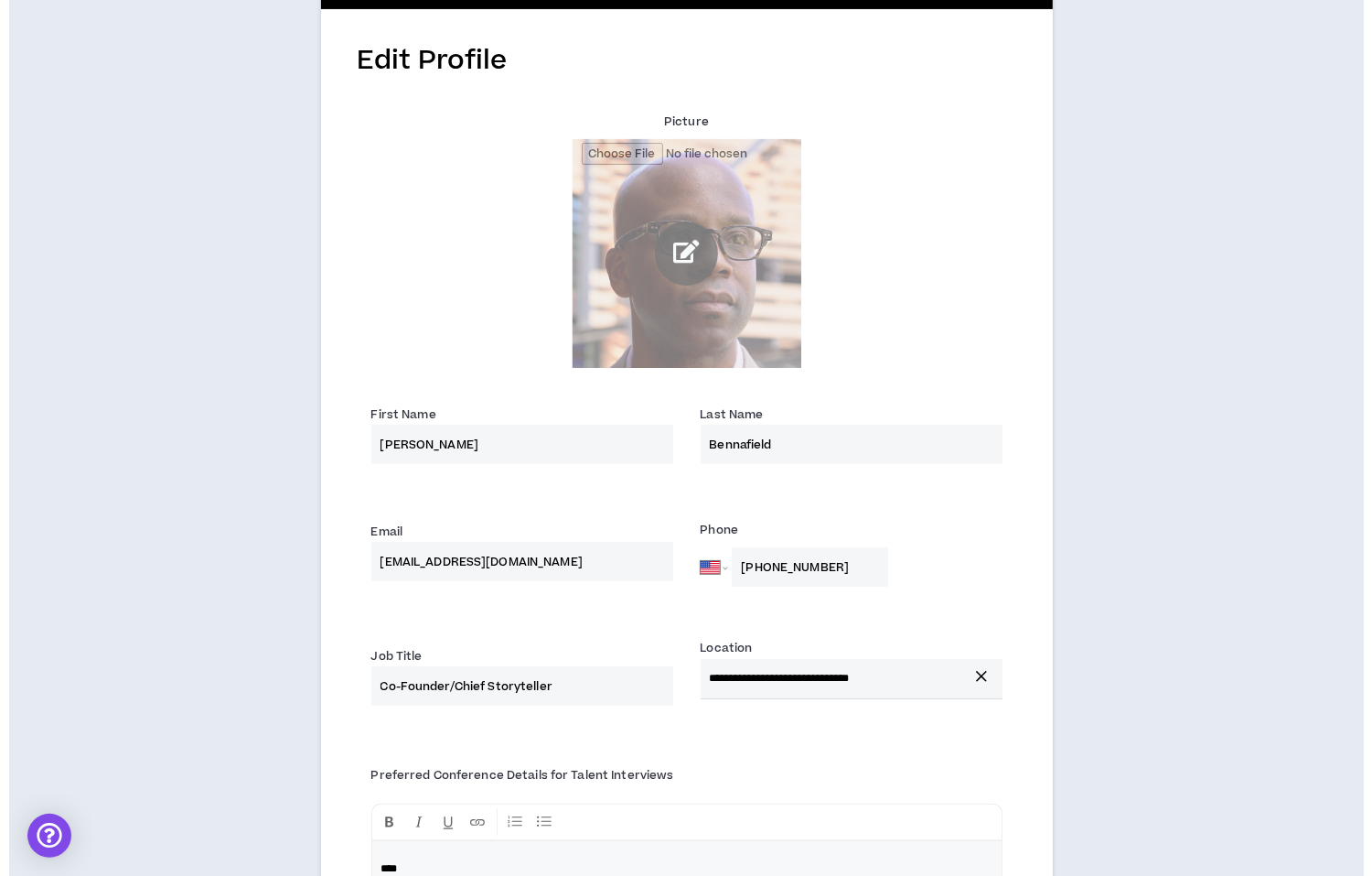
scroll to position [0, 0]
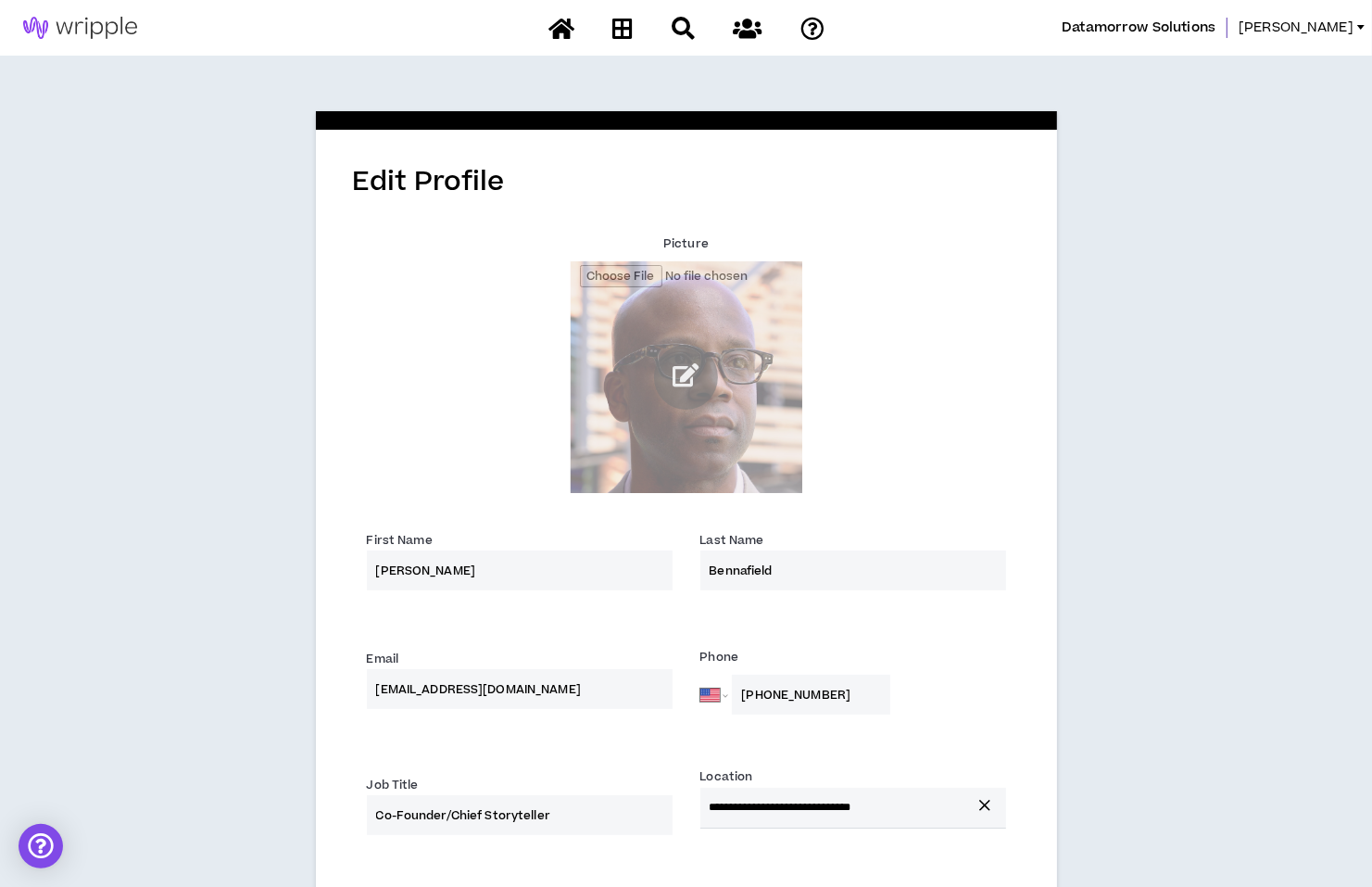
click at [96, 7] on link at bounding box center [80, 28] width 160 height 55
